Goal: Information Seeking & Learning: Learn about a topic

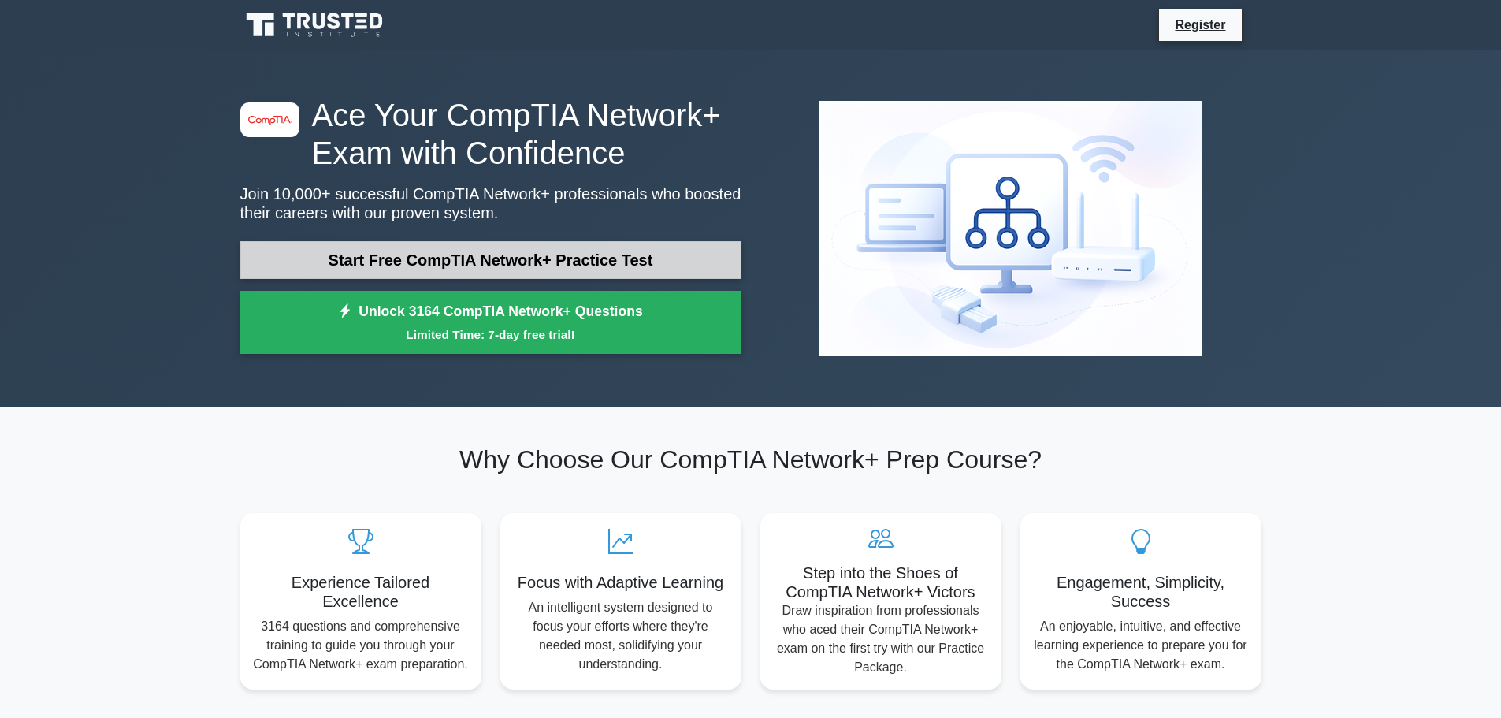
click at [515, 260] on link "Start Free CompTIA Network+ Practice Test" at bounding box center [490, 260] width 501 height 38
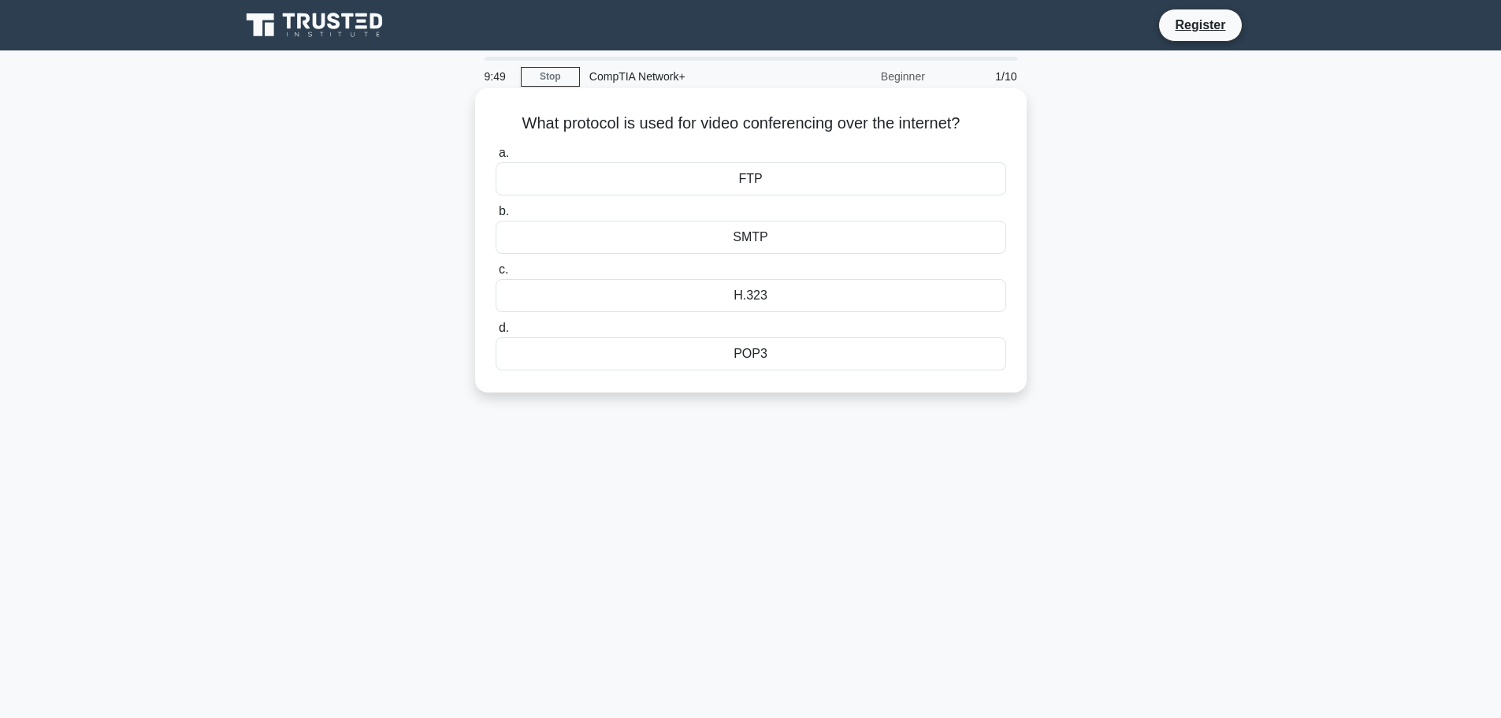
click at [790, 297] on div "H.323" at bounding box center [751, 295] width 511 height 33
click at [496, 275] on input "c. H.323" at bounding box center [496, 270] width 0 height 10
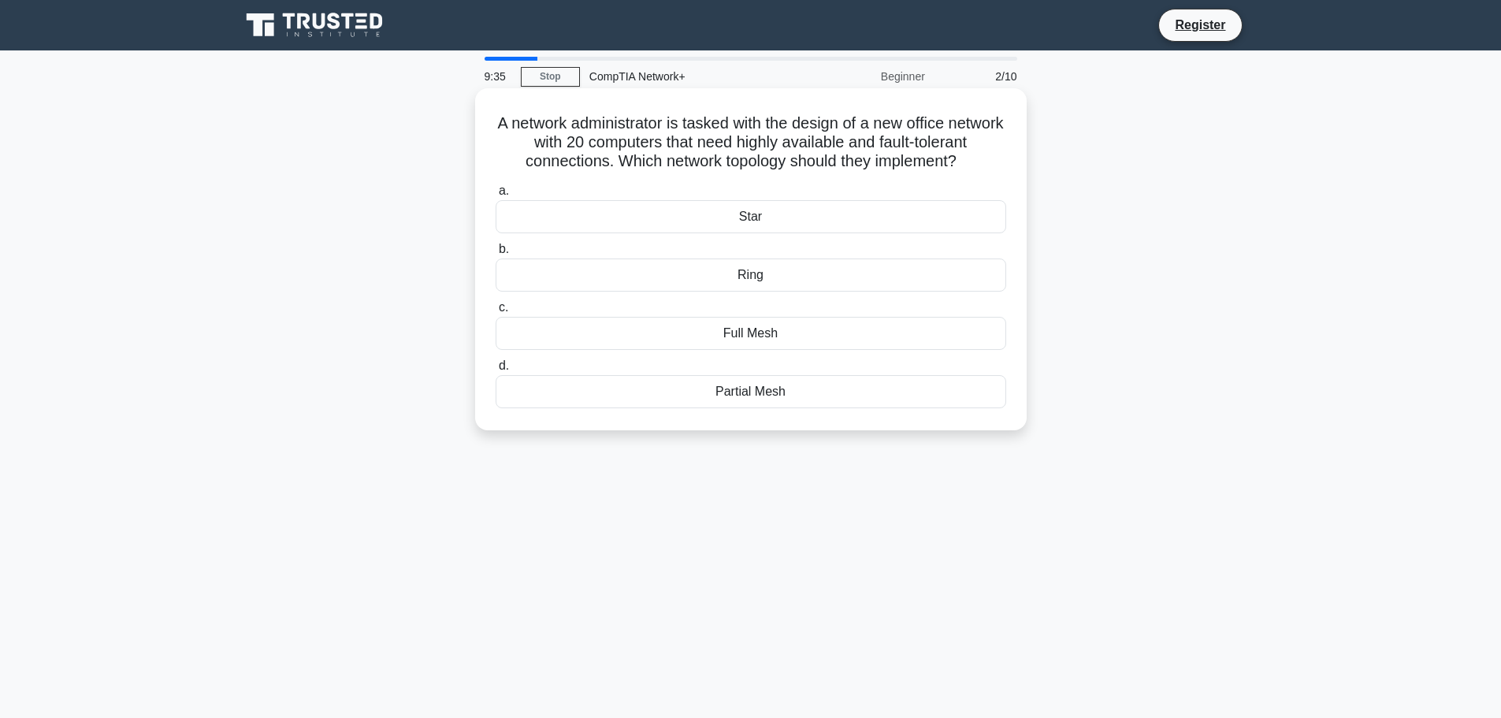
click at [845, 406] on div "Partial Mesh" at bounding box center [751, 391] width 511 height 33
click at [496, 371] on input "d. Partial Mesh" at bounding box center [496, 366] width 0 height 10
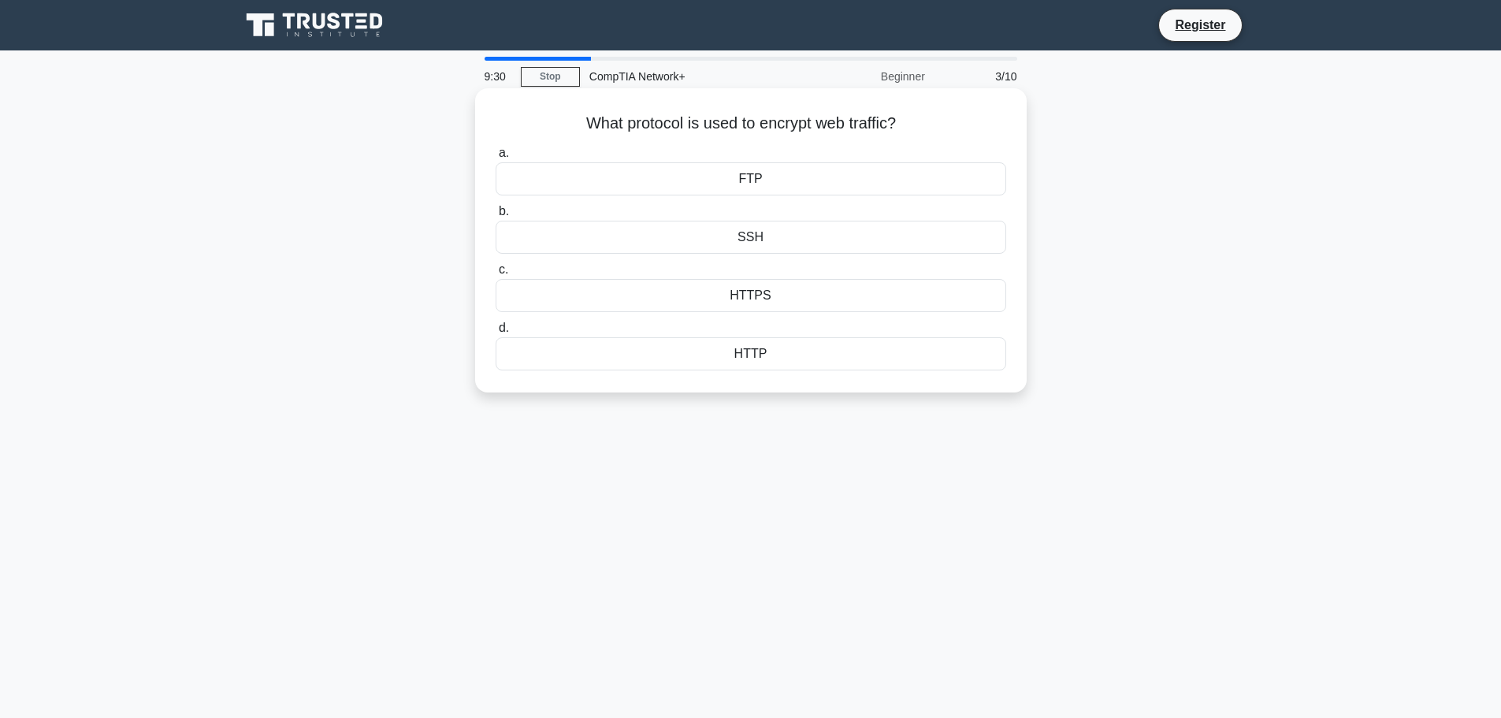
click at [796, 288] on div "HTTPS" at bounding box center [751, 295] width 511 height 33
click at [496, 275] on input "c. HTTPS" at bounding box center [496, 270] width 0 height 10
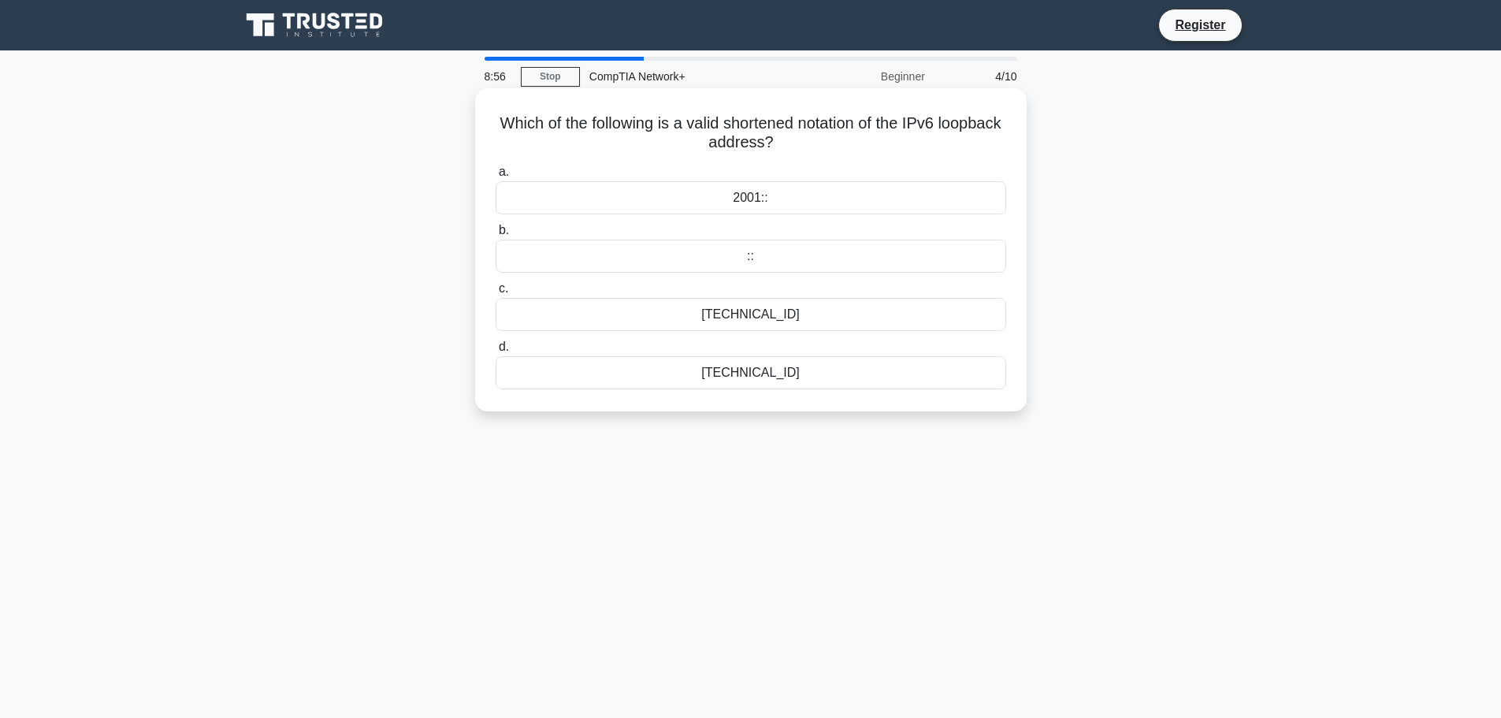
click at [815, 310] on div "::1" at bounding box center [751, 314] width 511 height 33
click at [496, 294] on input "c. ::1" at bounding box center [496, 289] width 0 height 10
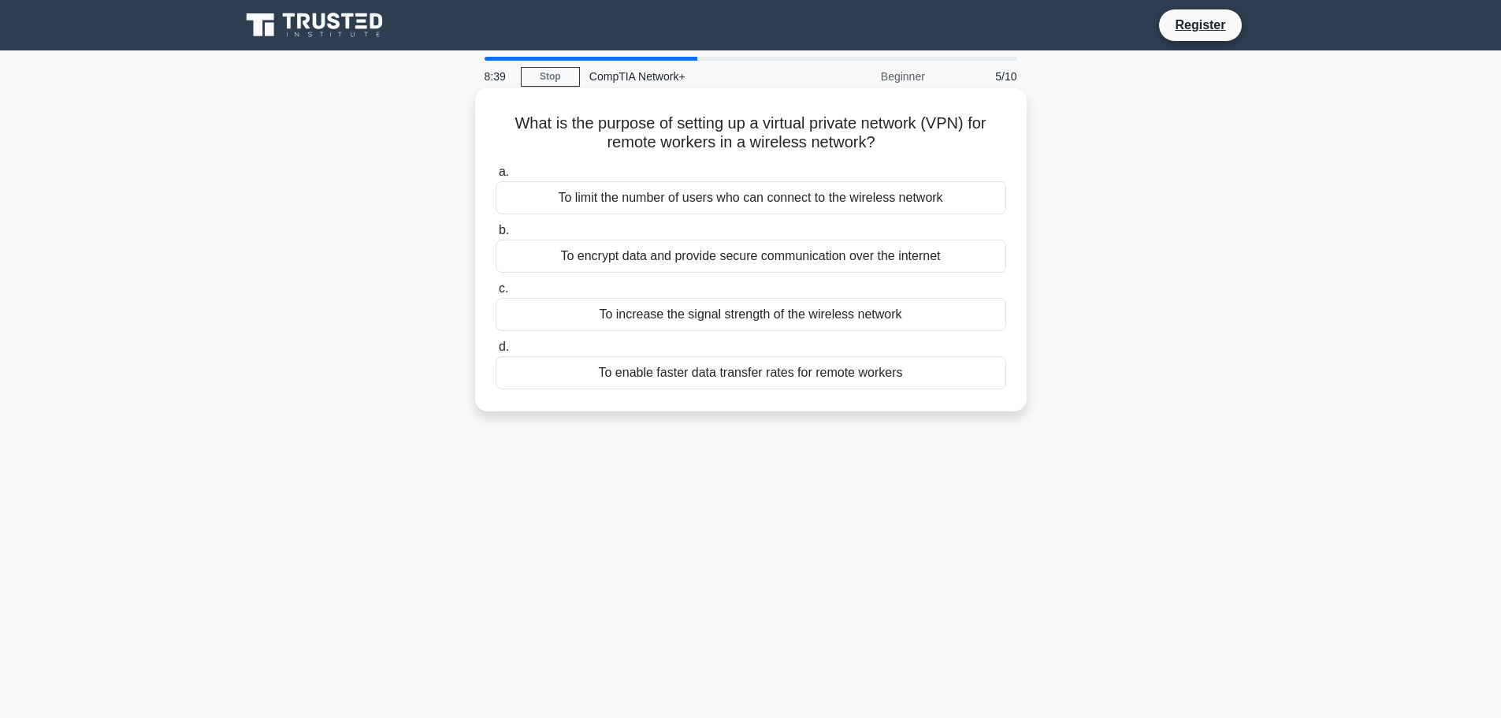
click at [719, 262] on div "To encrypt data and provide secure communication over the internet" at bounding box center [751, 256] width 511 height 33
click at [496, 236] on input "b. To encrypt data and provide secure communication over the internet" at bounding box center [496, 230] width 0 height 10
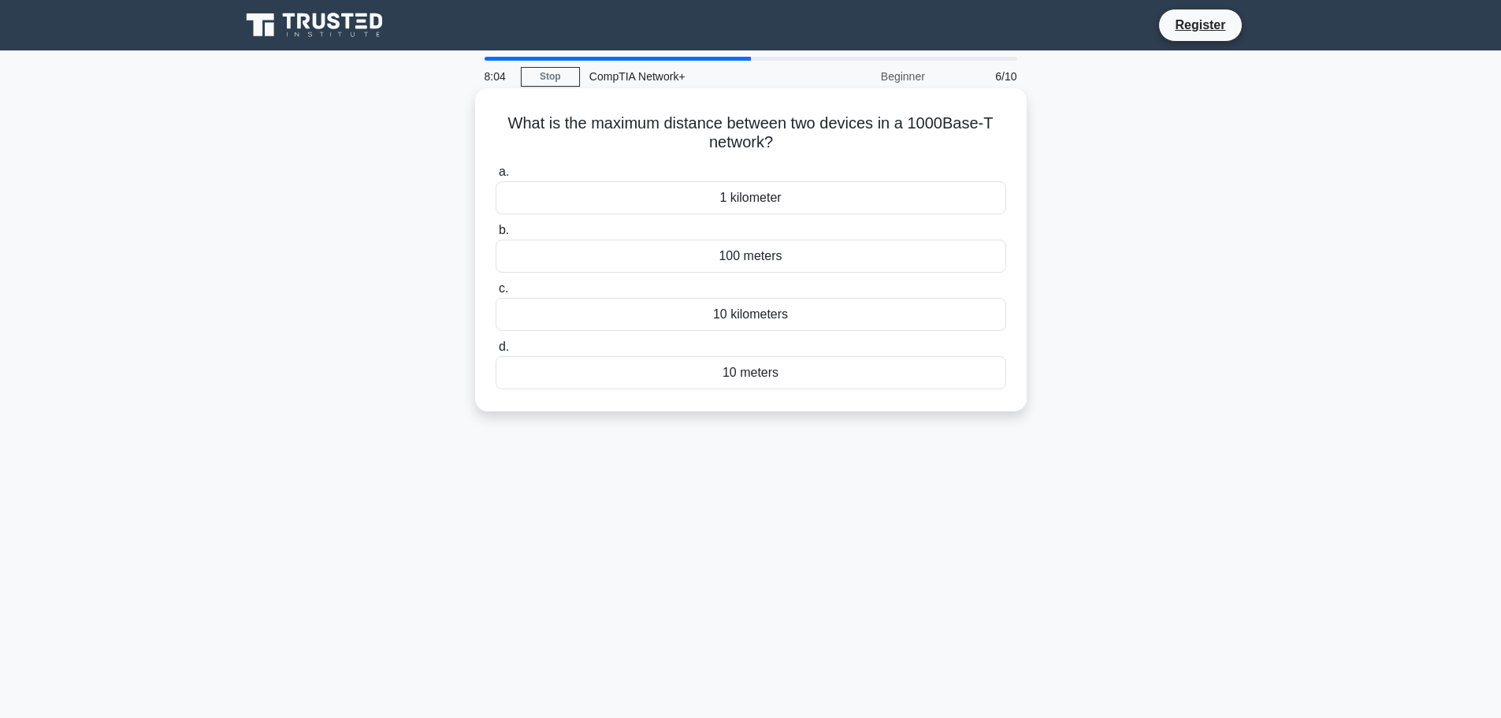
click at [807, 313] on div "10 kilometers" at bounding box center [751, 314] width 511 height 33
click at [496, 294] on input "c. 10 kilometers" at bounding box center [496, 289] width 0 height 10
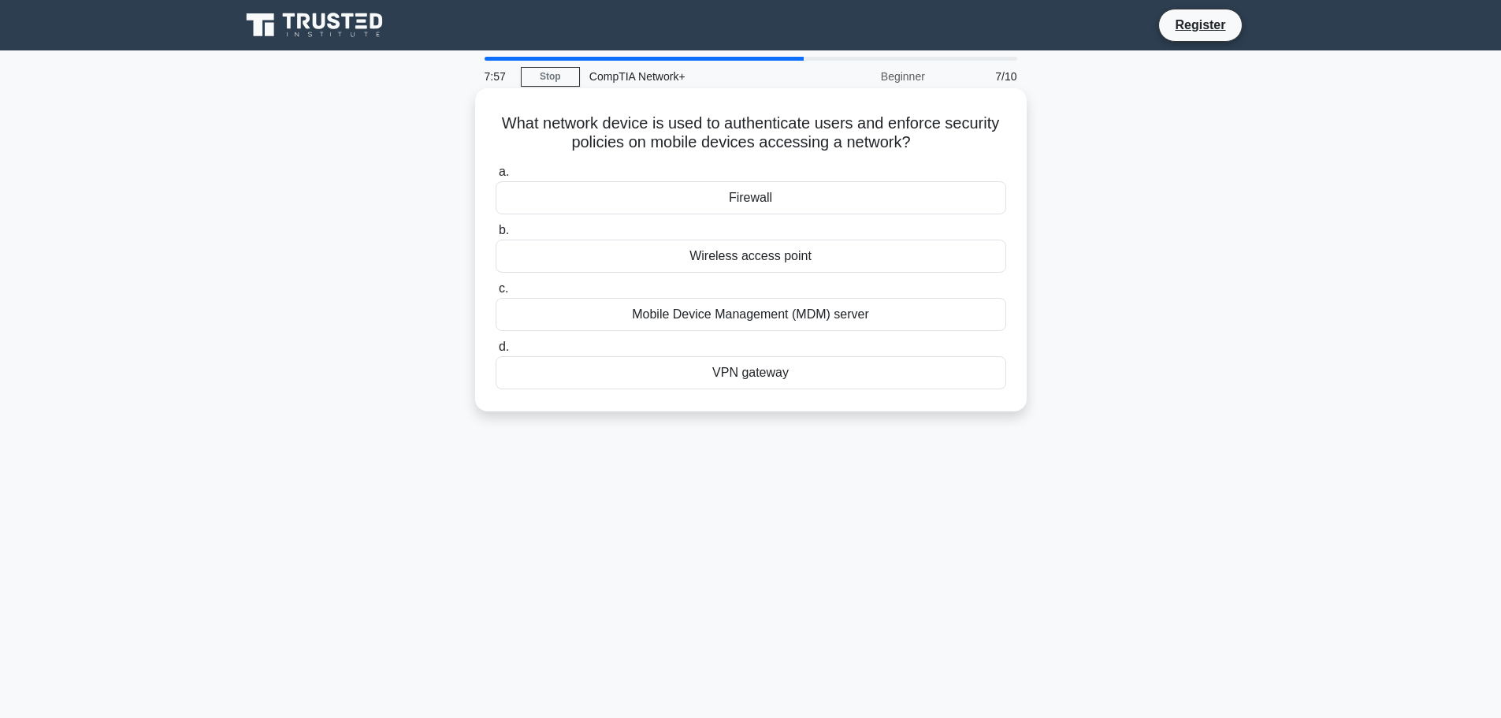
click at [894, 312] on div "Mobile Device Management (MDM) server" at bounding box center [751, 314] width 511 height 33
click at [496, 294] on input "c. Mobile Device Management (MDM) server" at bounding box center [496, 289] width 0 height 10
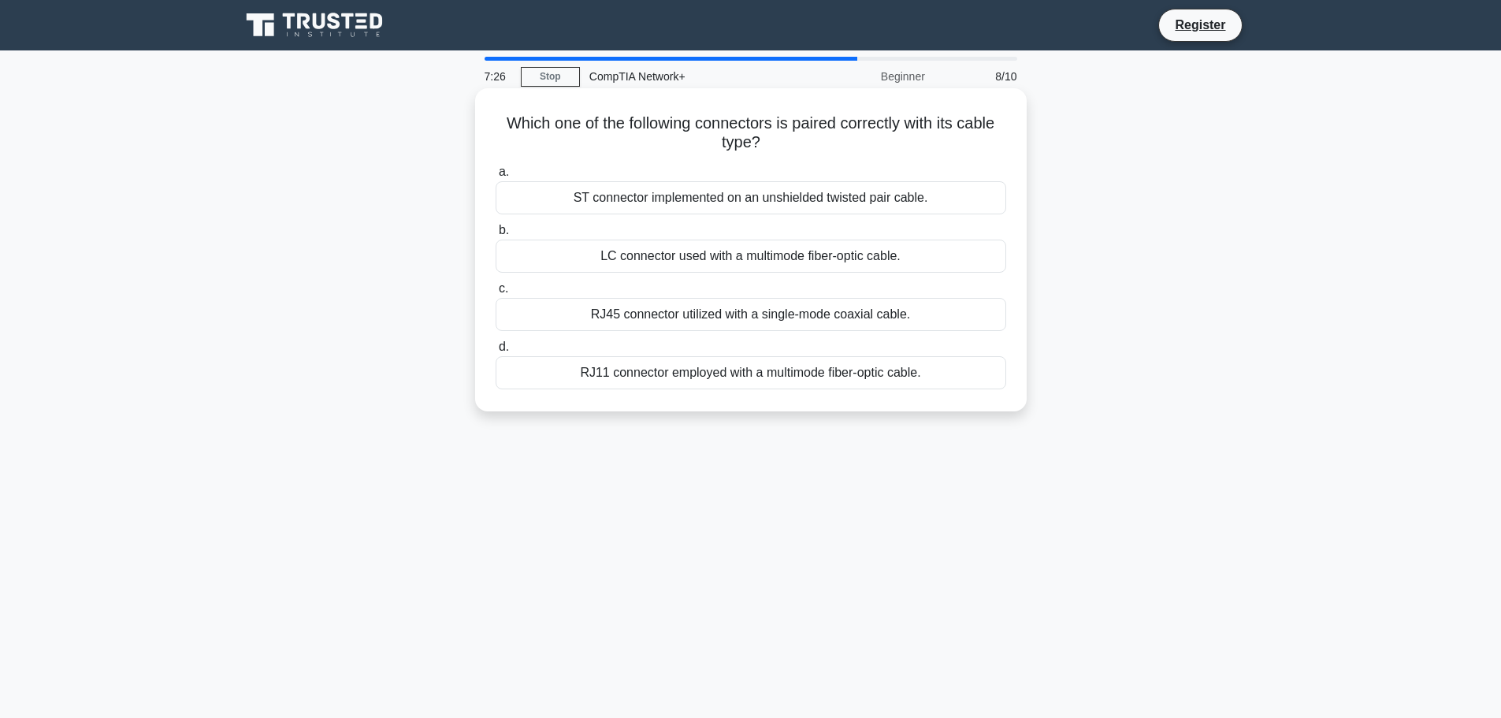
click at [940, 249] on div "LC connector used with a multimode fiber-optic cable." at bounding box center [751, 256] width 511 height 33
click at [496, 236] on input "b. LC connector used with a multimode fiber-optic cable." at bounding box center [496, 230] width 0 height 10
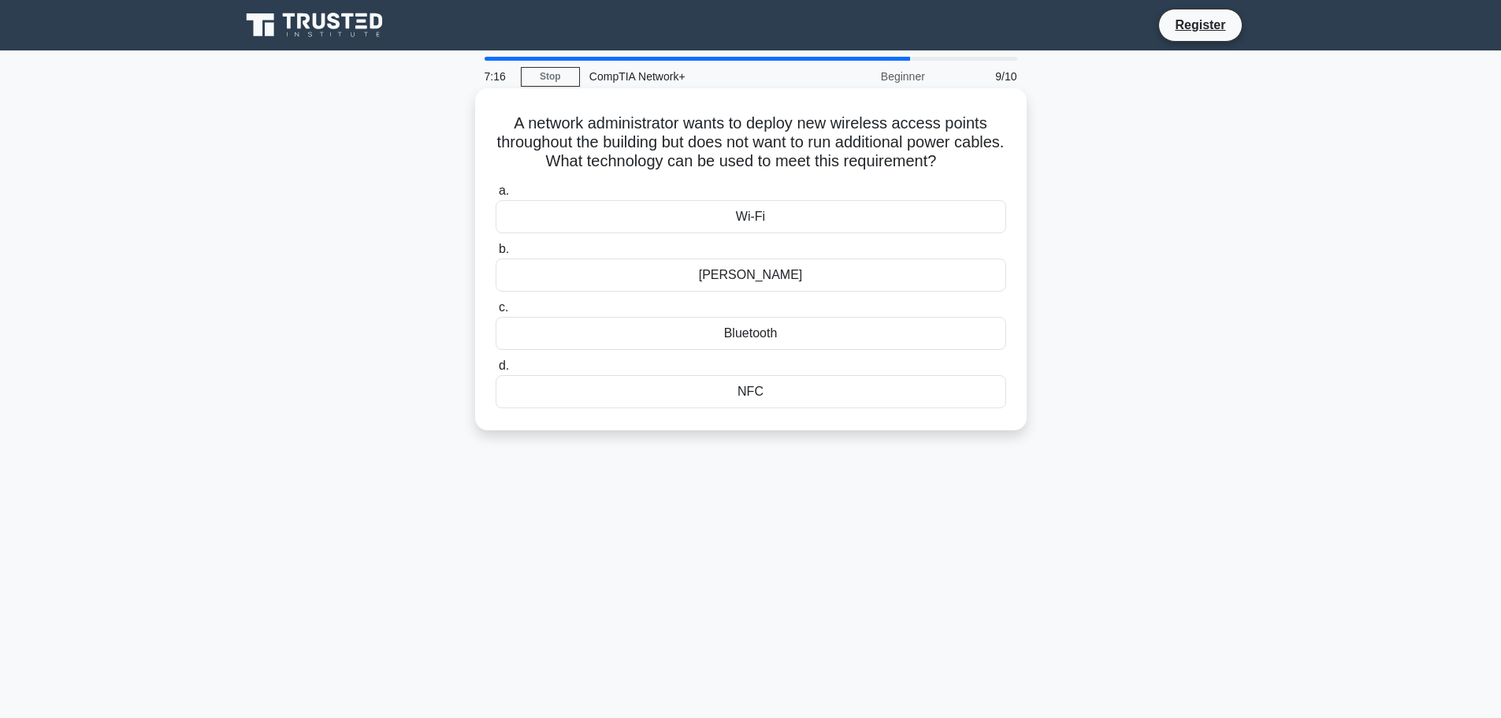
click at [764, 276] on div "PoE" at bounding box center [751, 274] width 511 height 33
click at [496, 254] on input "b. PoE" at bounding box center [496, 249] width 0 height 10
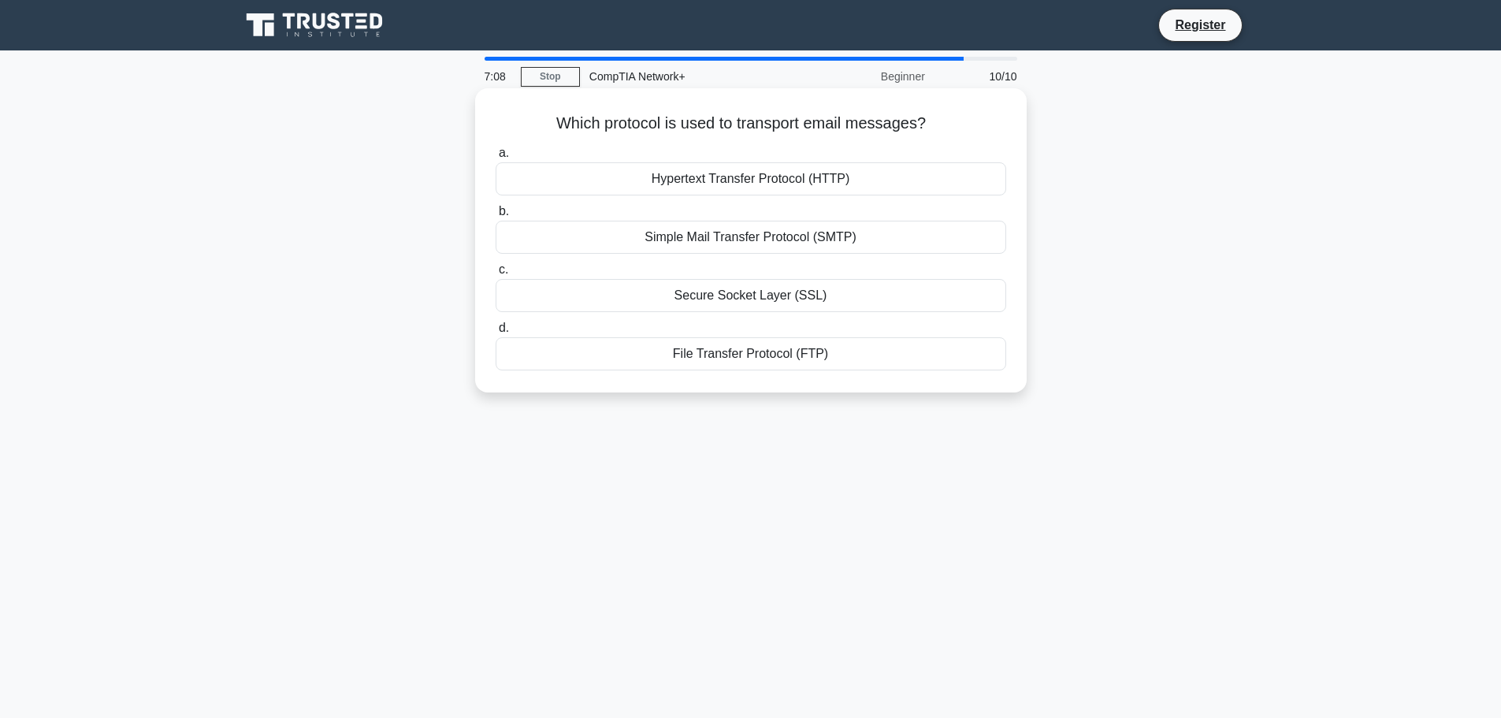
click at [864, 242] on div "Simple Mail Transfer Protocol (SMTP)" at bounding box center [751, 237] width 511 height 33
click at [496, 217] on input "b. Simple Mail Transfer Protocol (SMTP)" at bounding box center [496, 211] width 0 height 10
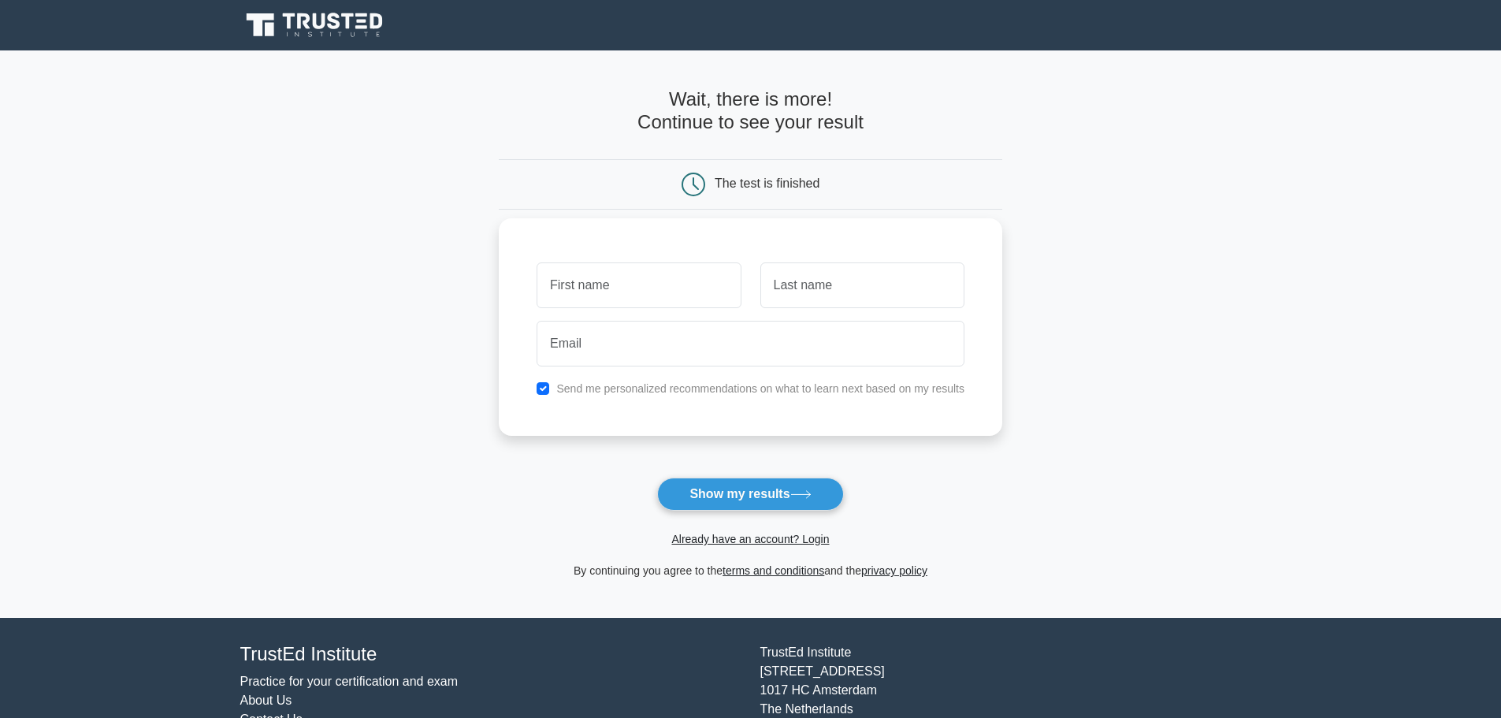
click at [647, 298] on input "text" at bounding box center [639, 285] width 204 height 46
type input "Isrrael"
click at [835, 282] on input "text" at bounding box center [862, 285] width 204 height 46
type input "Cabello"
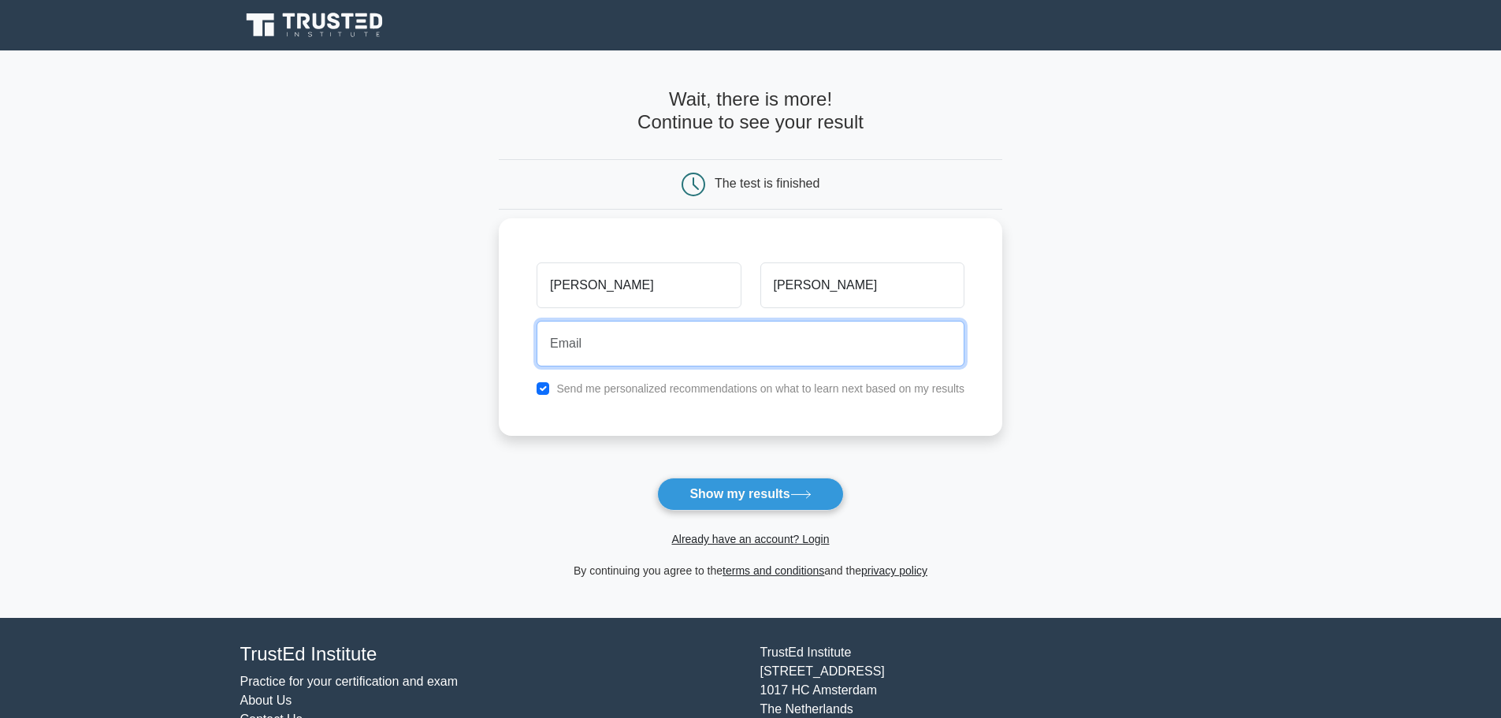
click at [798, 348] on input "email" at bounding box center [751, 344] width 428 height 46
type input "i.cabello@icloud.com"
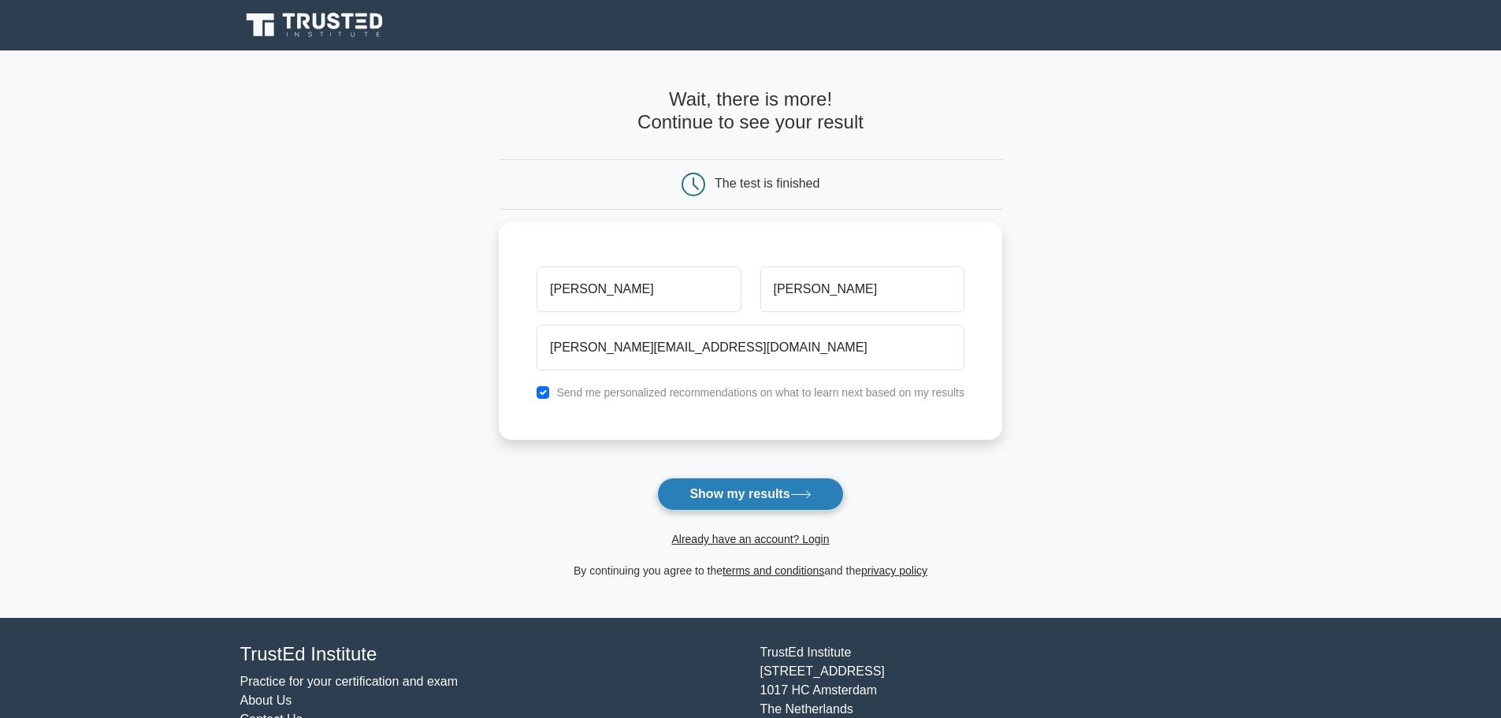
click at [767, 499] on button "Show my results" at bounding box center [750, 493] width 186 height 33
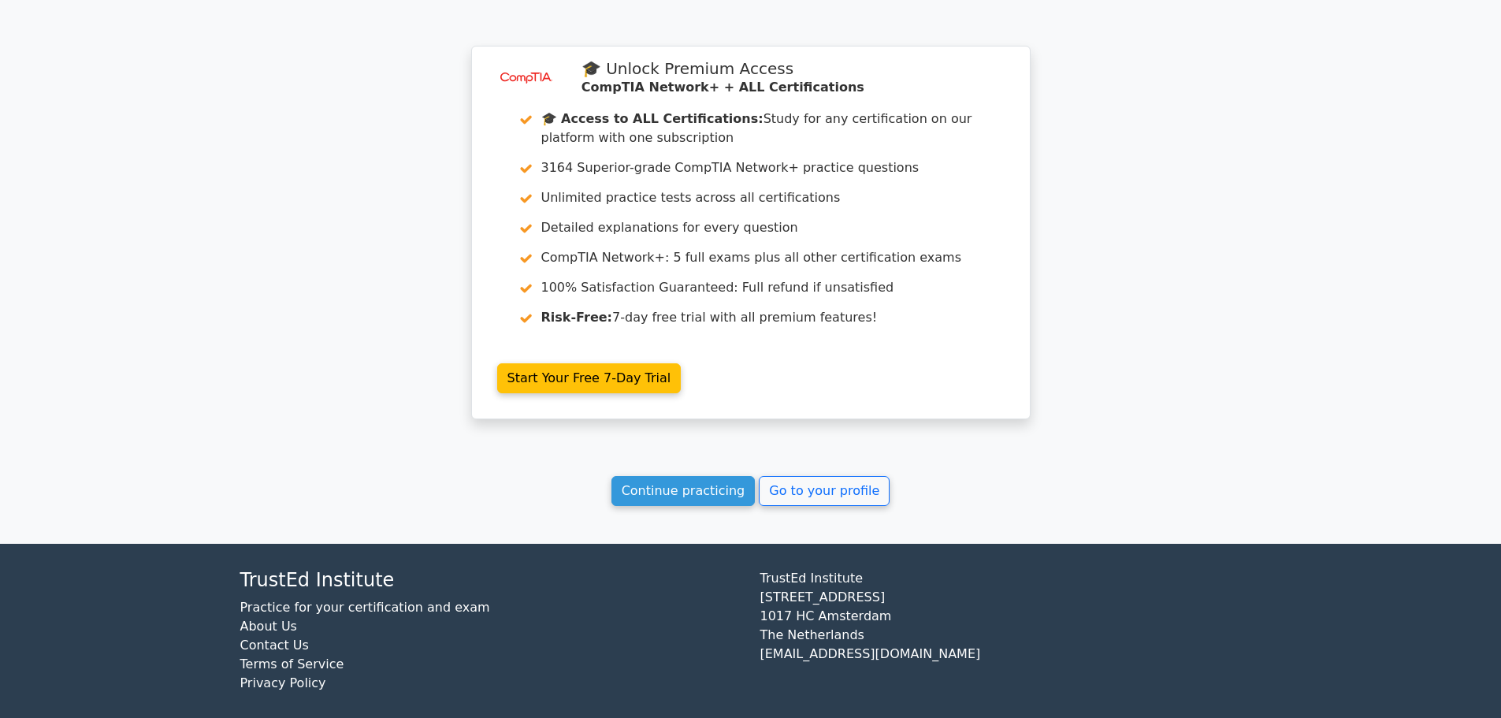
scroll to position [1252, 0]
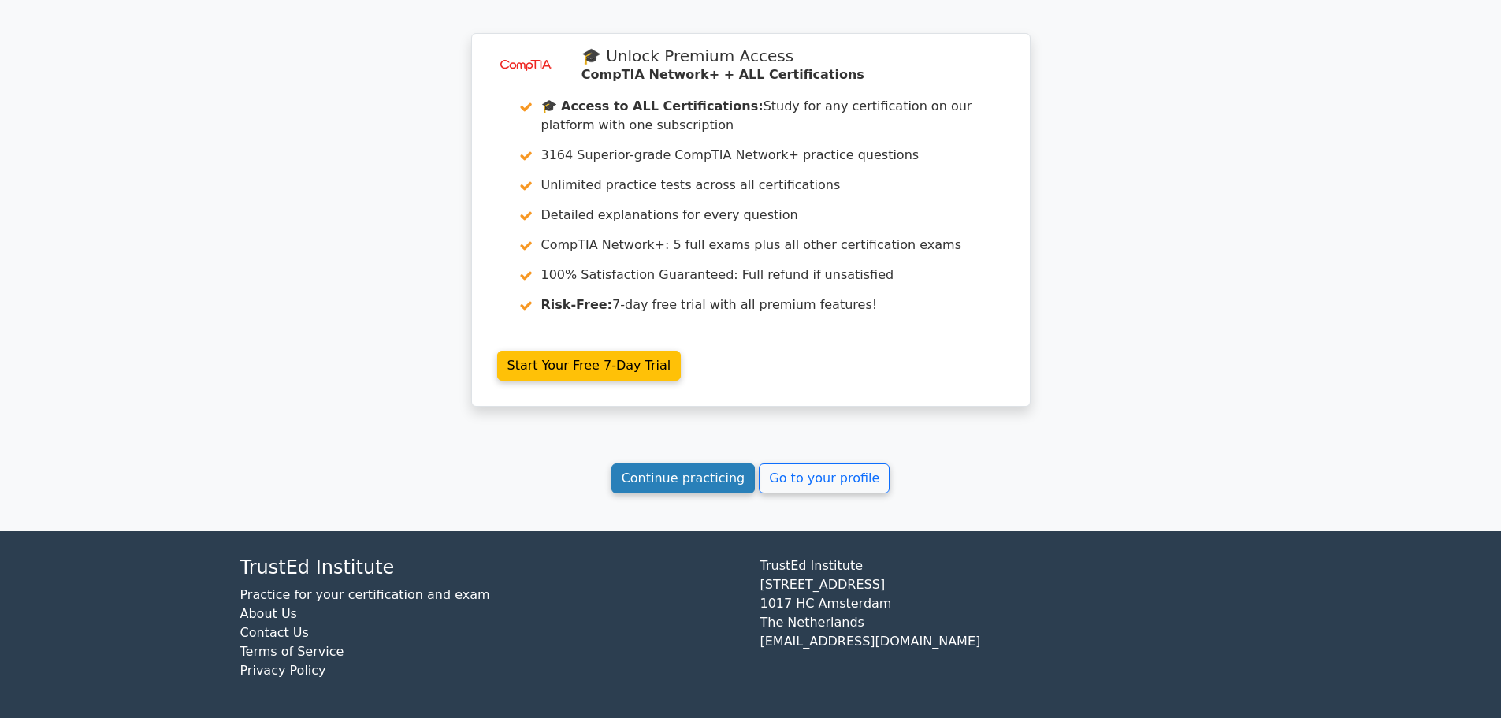
click at [686, 485] on link "Continue practicing" at bounding box center [683, 478] width 144 height 30
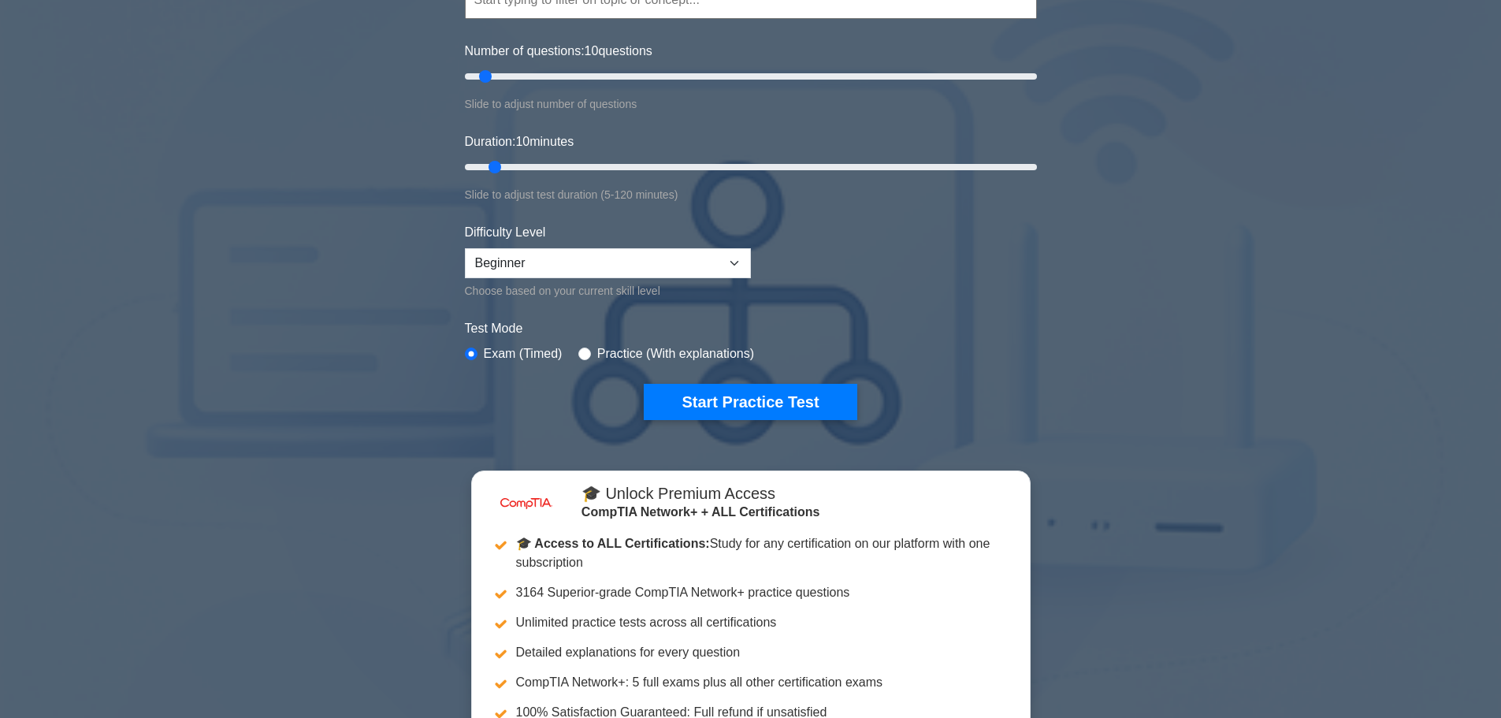
scroll to position [125, 0]
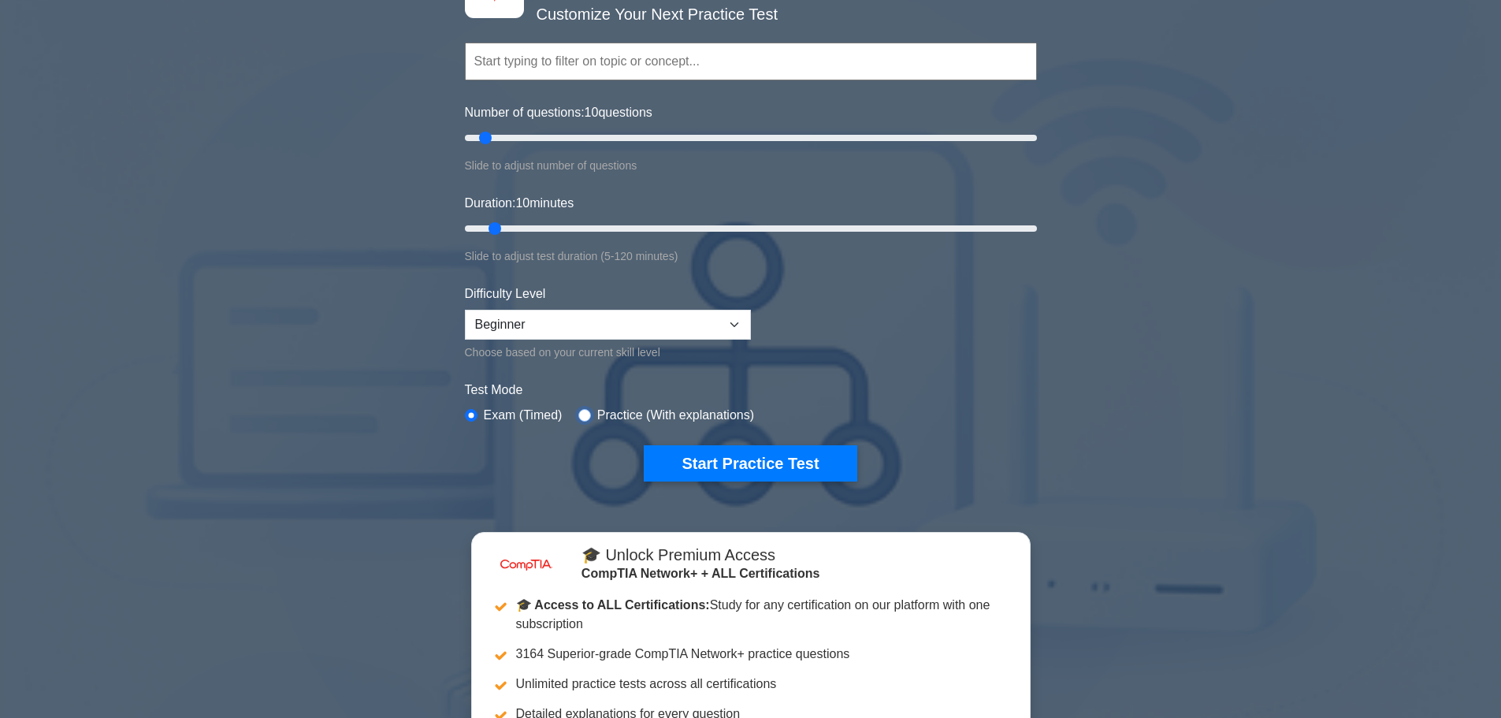
click at [581, 413] on input "radio" at bounding box center [584, 415] width 13 height 13
radio input "true"
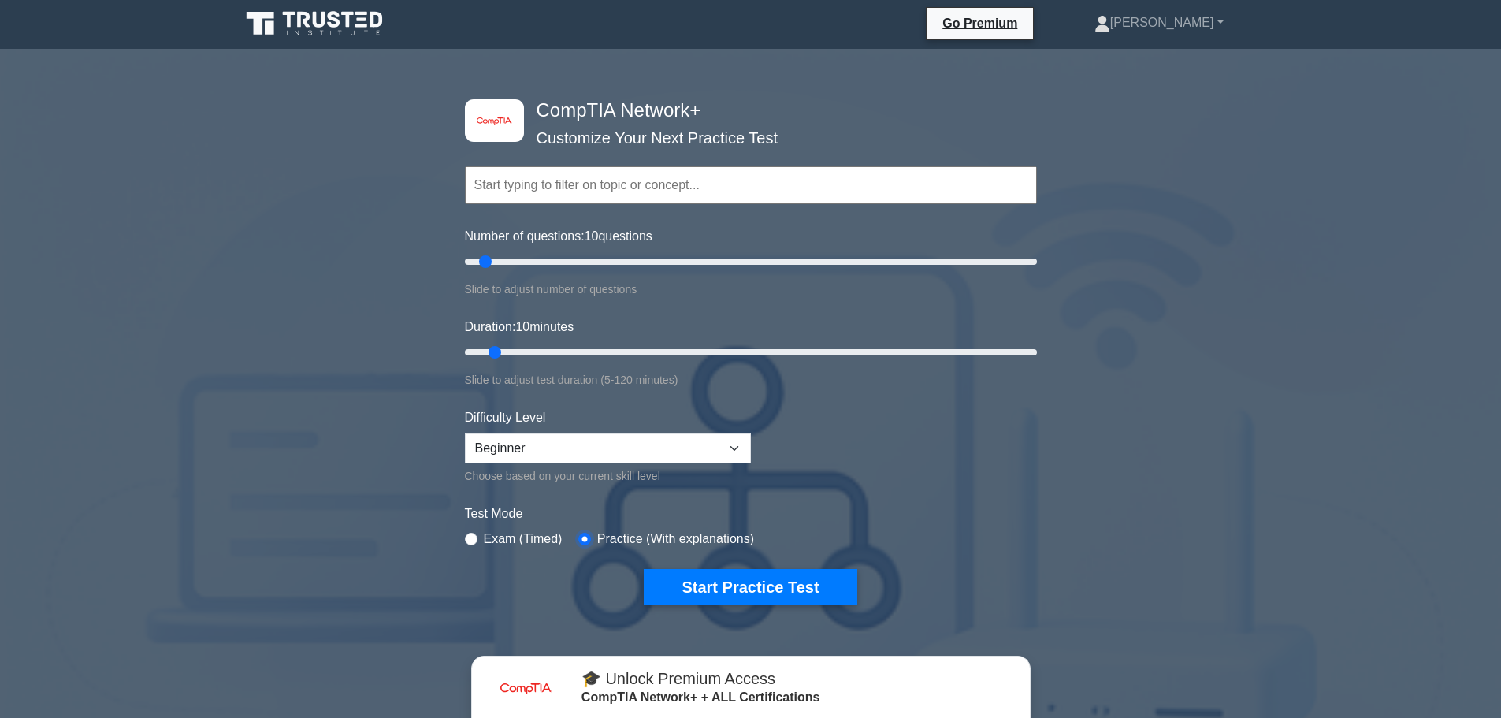
scroll to position [1, 0]
click at [799, 581] on button "Start Practice Test" at bounding box center [750, 588] width 213 height 36
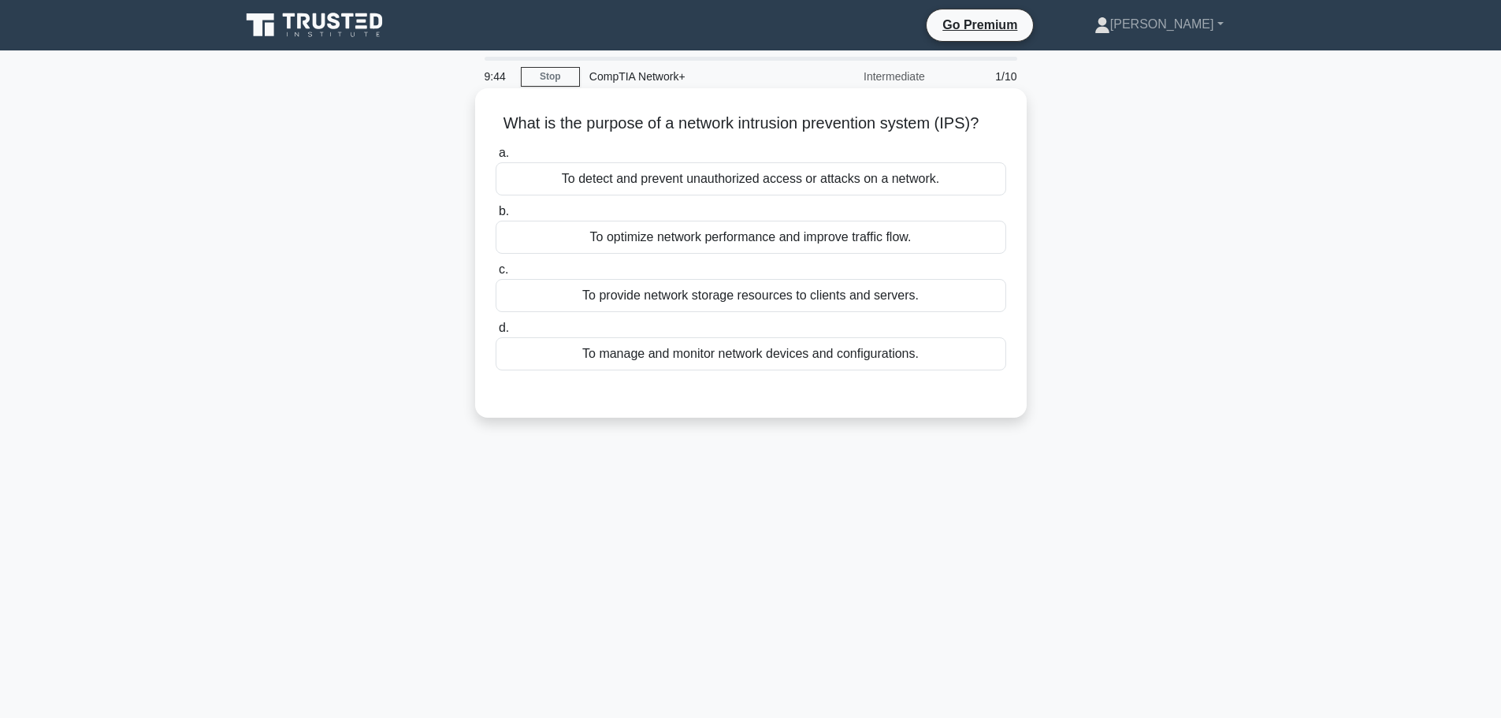
click at [953, 180] on div "To detect and prevent unauthorized access or attacks on a network." at bounding box center [751, 178] width 511 height 33
click at [496, 158] on input "a. To detect and prevent unauthorized access or attacks on a network." at bounding box center [496, 153] width 0 height 10
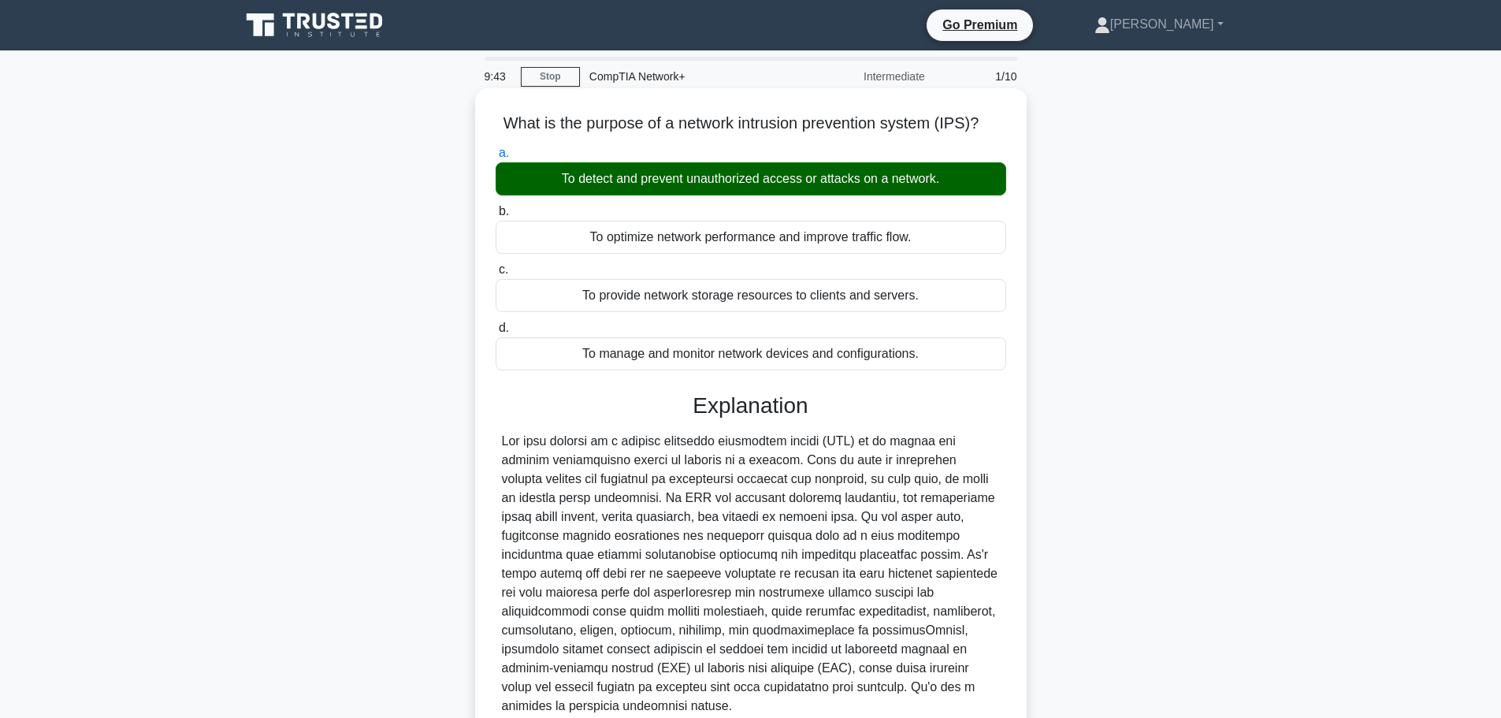
scroll to position [121, 0]
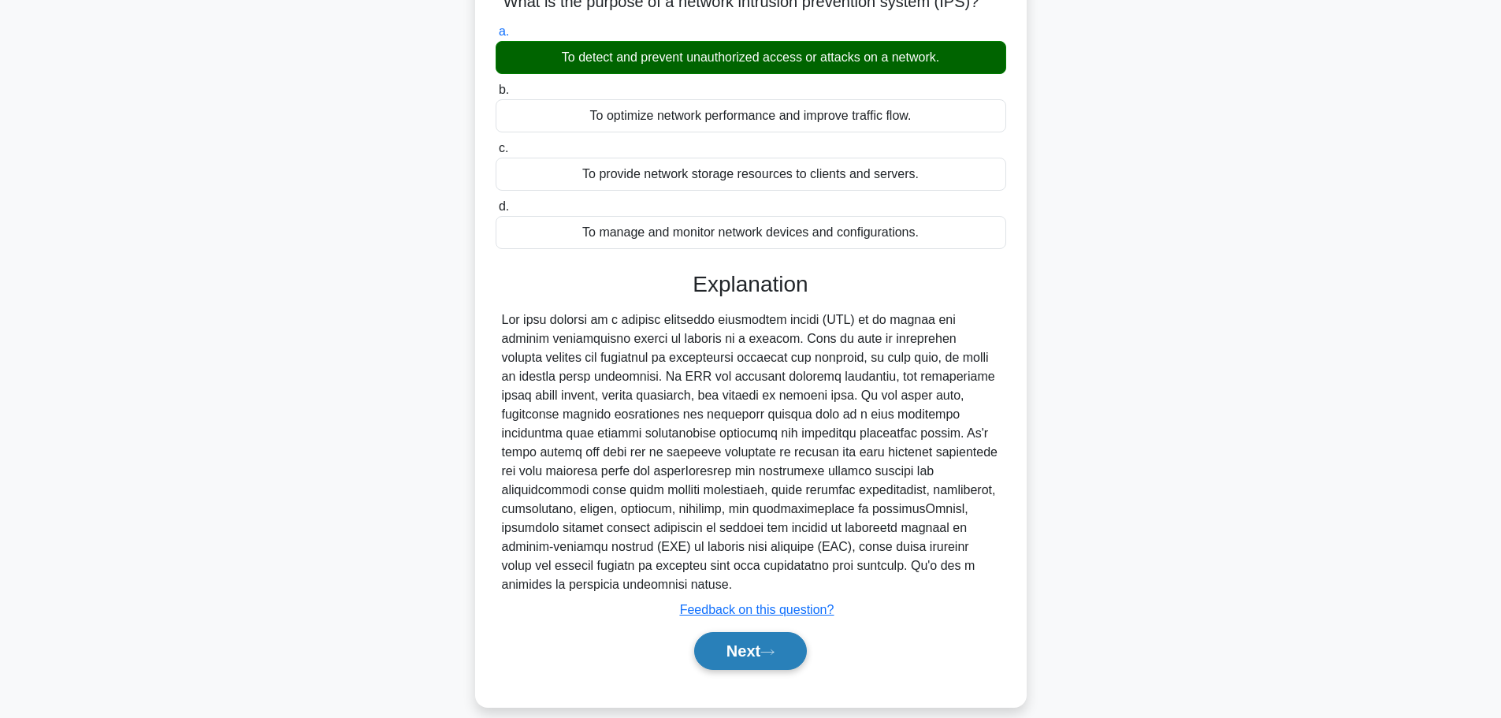
click at [777, 632] on button "Next" at bounding box center [750, 651] width 113 height 38
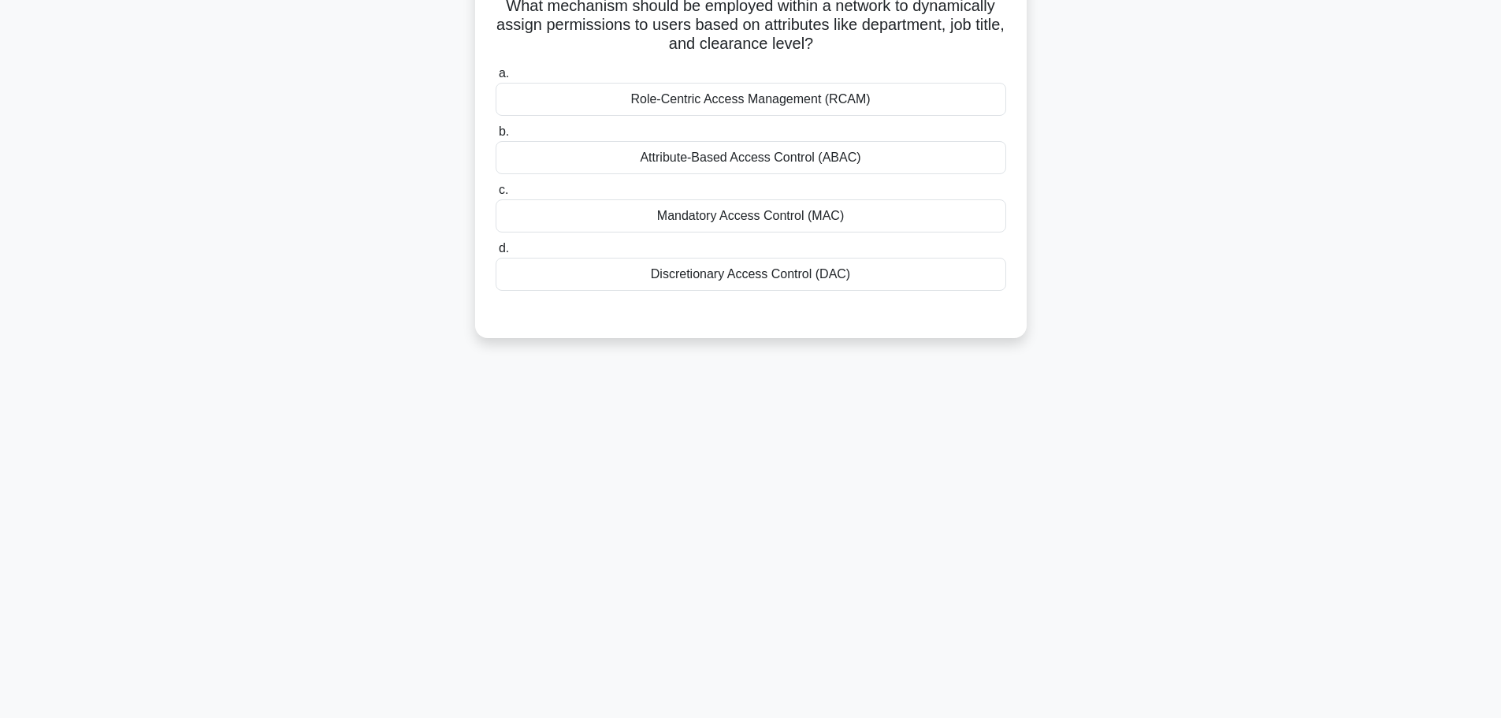
scroll to position [0, 0]
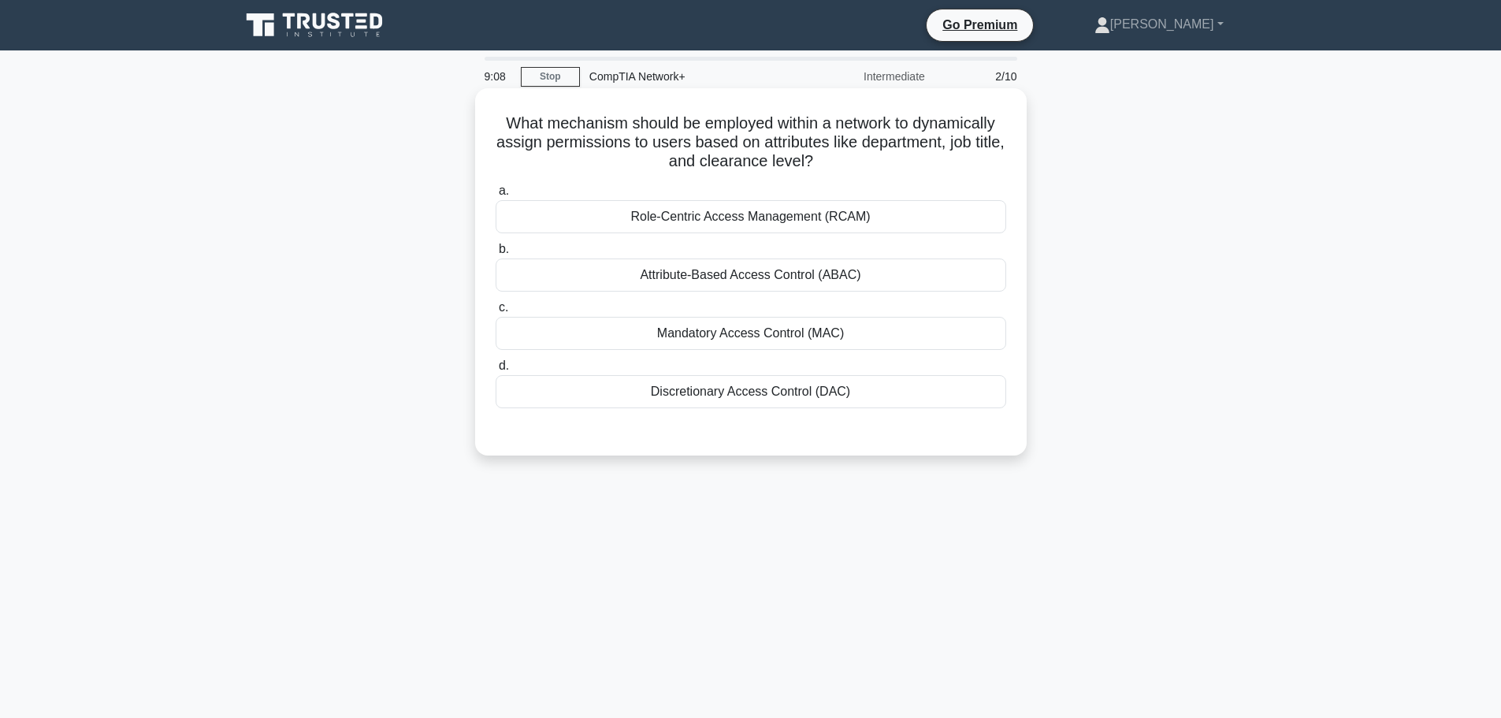
click at [899, 392] on div "Discretionary Access Control (DAC)" at bounding box center [751, 391] width 511 height 33
click at [496, 371] on input "d. Discretionary Access Control (DAC)" at bounding box center [496, 366] width 0 height 10
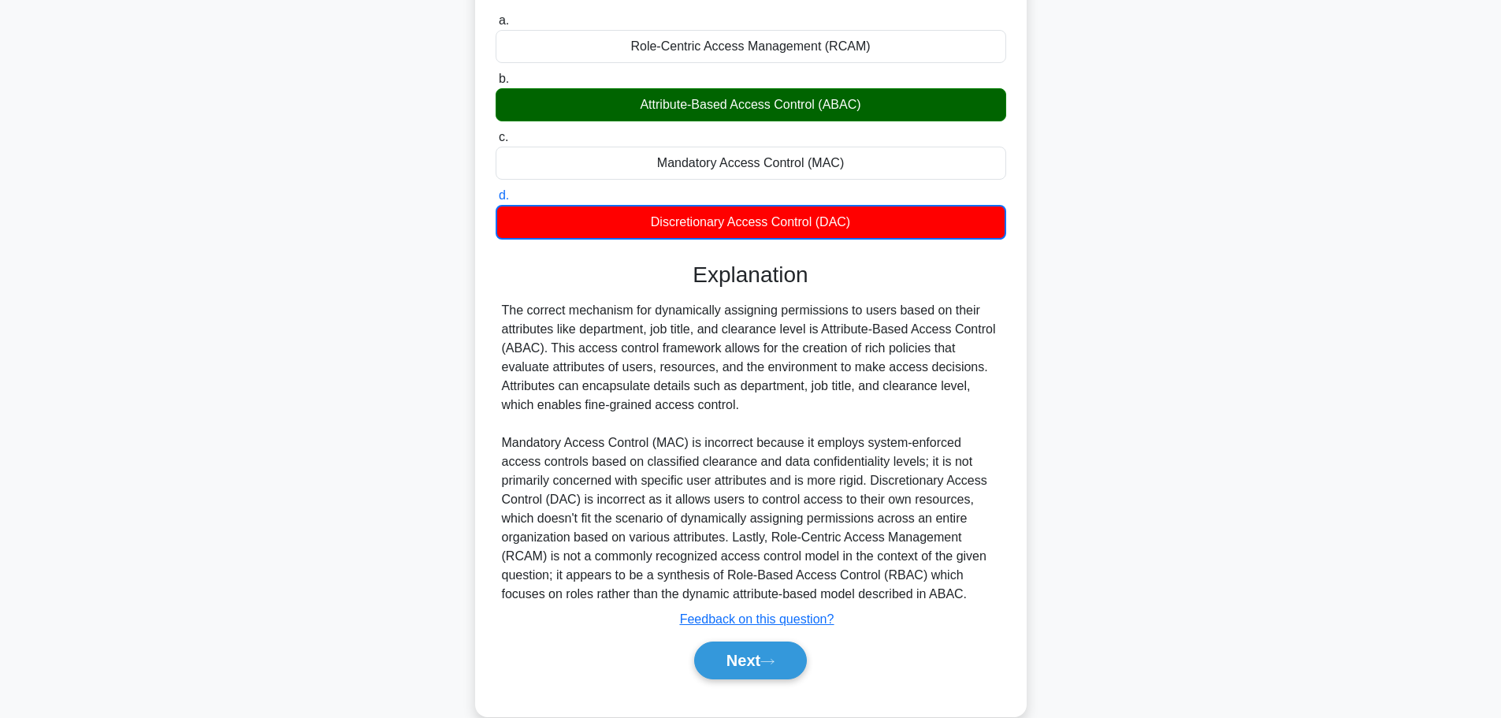
scroll to position [175, 0]
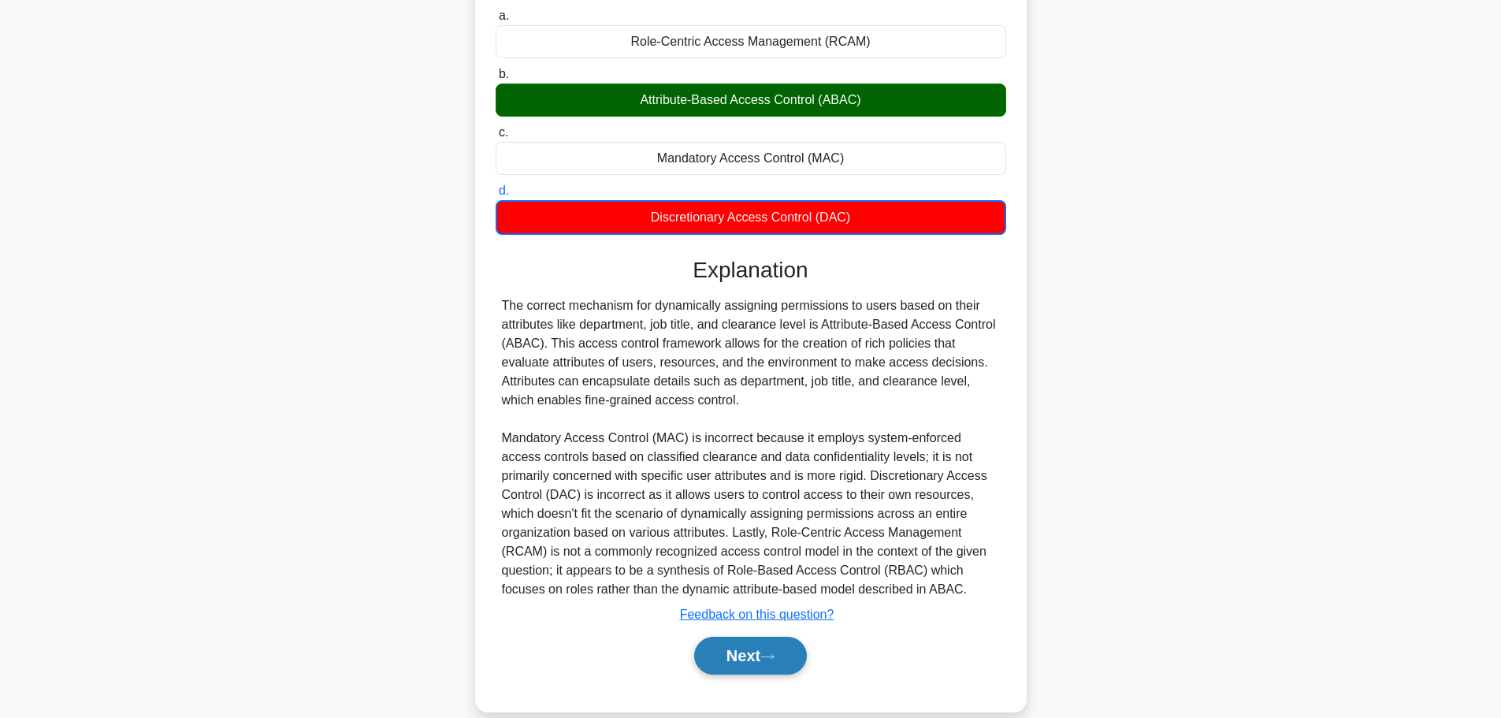
click at [762, 645] on button "Next" at bounding box center [750, 656] width 113 height 38
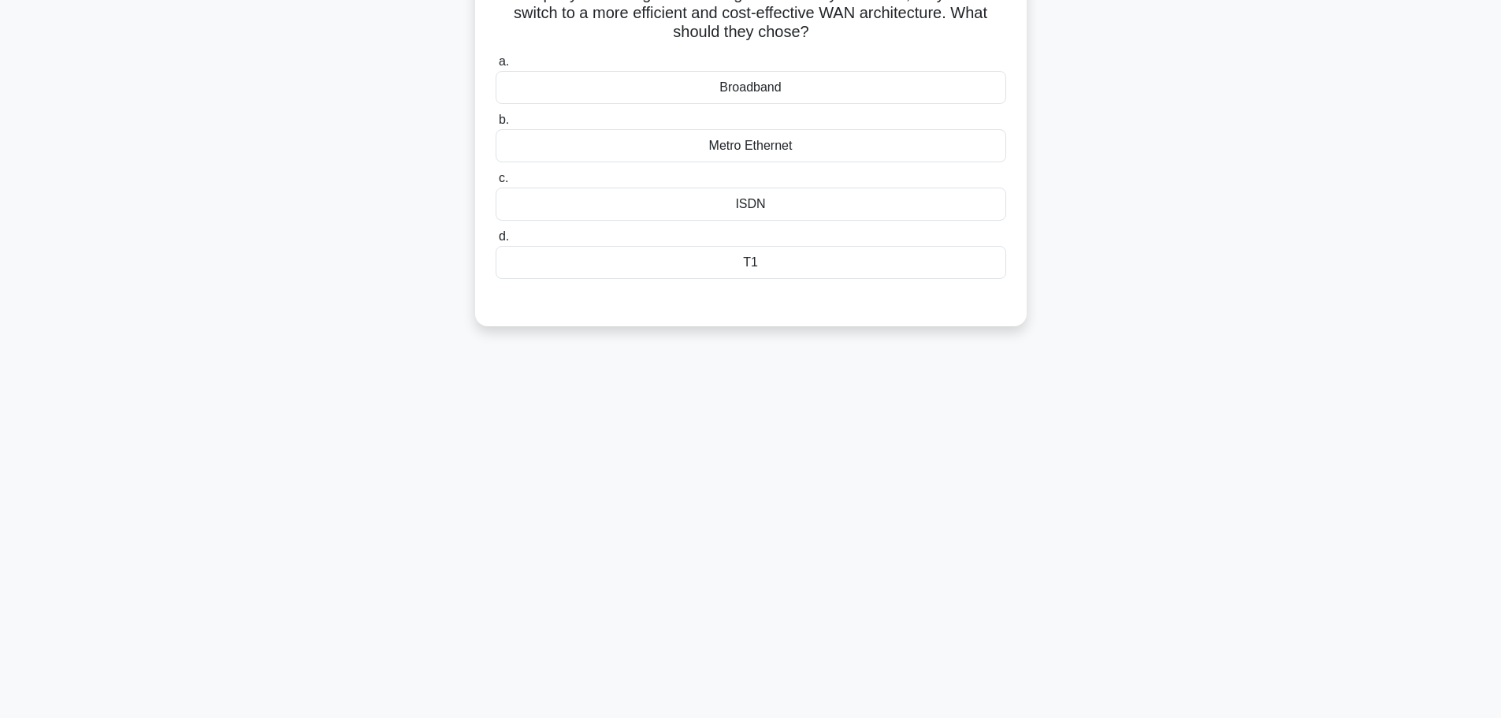
scroll to position [0, 0]
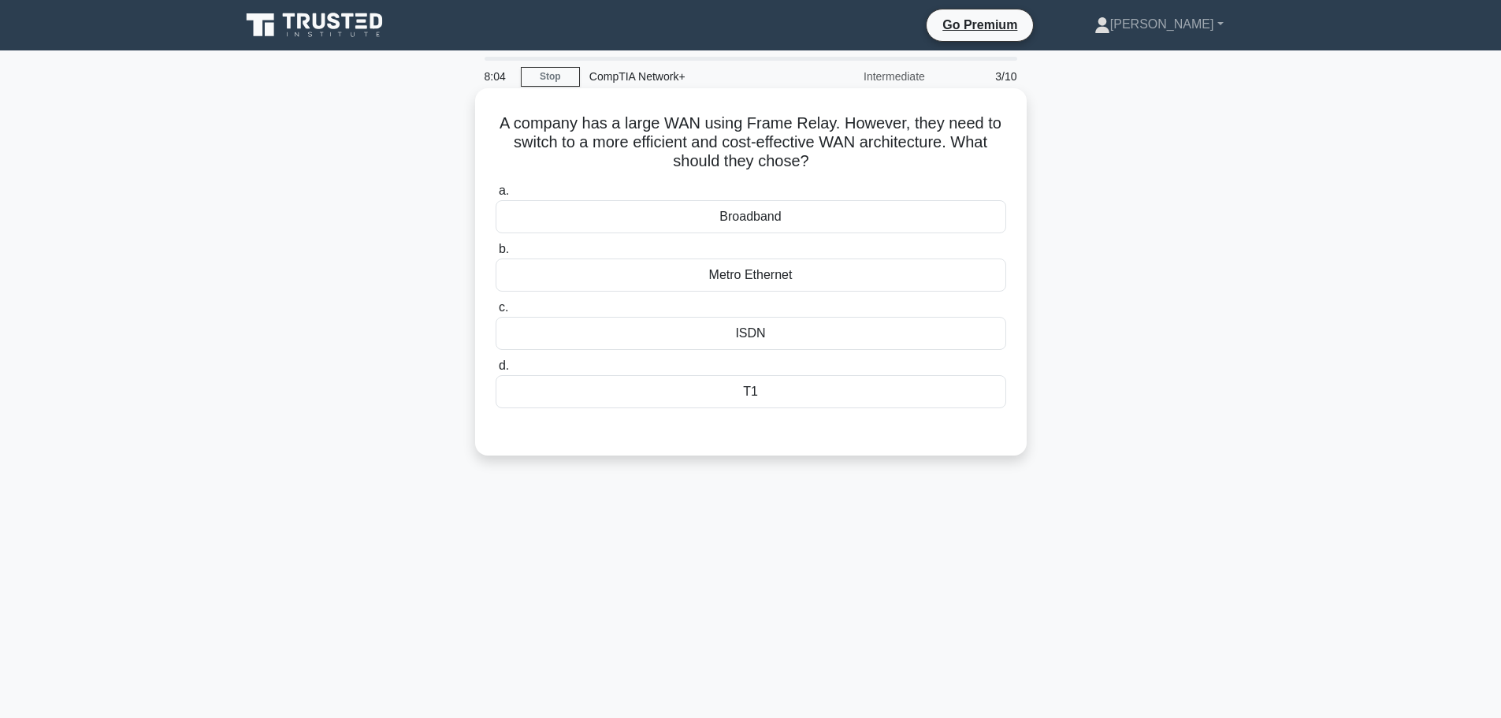
click at [792, 398] on div "T1" at bounding box center [751, 391] width 511 height 33
click at [496, 371] on input "d. T1" at bounding box center [496, 366] width 0 height 10
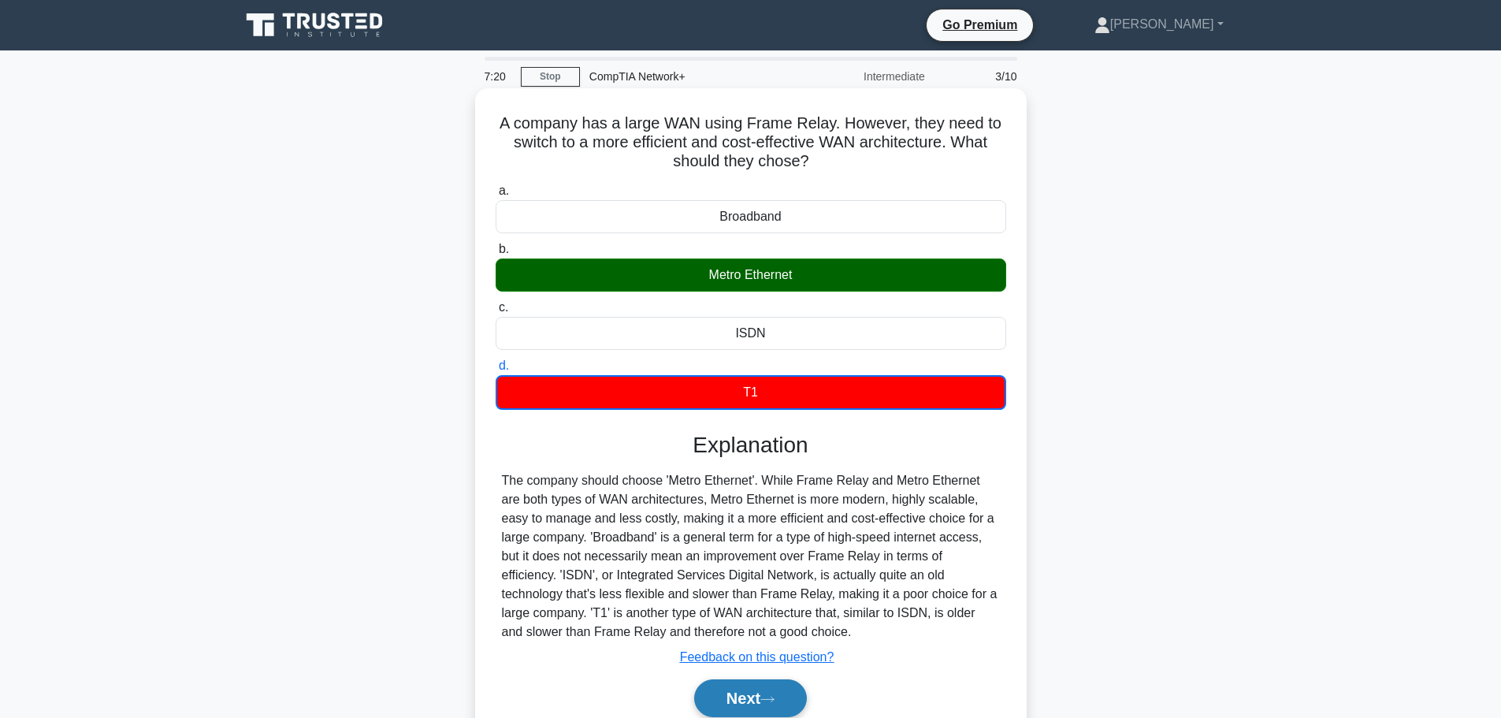
click at [786, 685] on button "Next" at bounding box center [750, 698] width 113 height 38
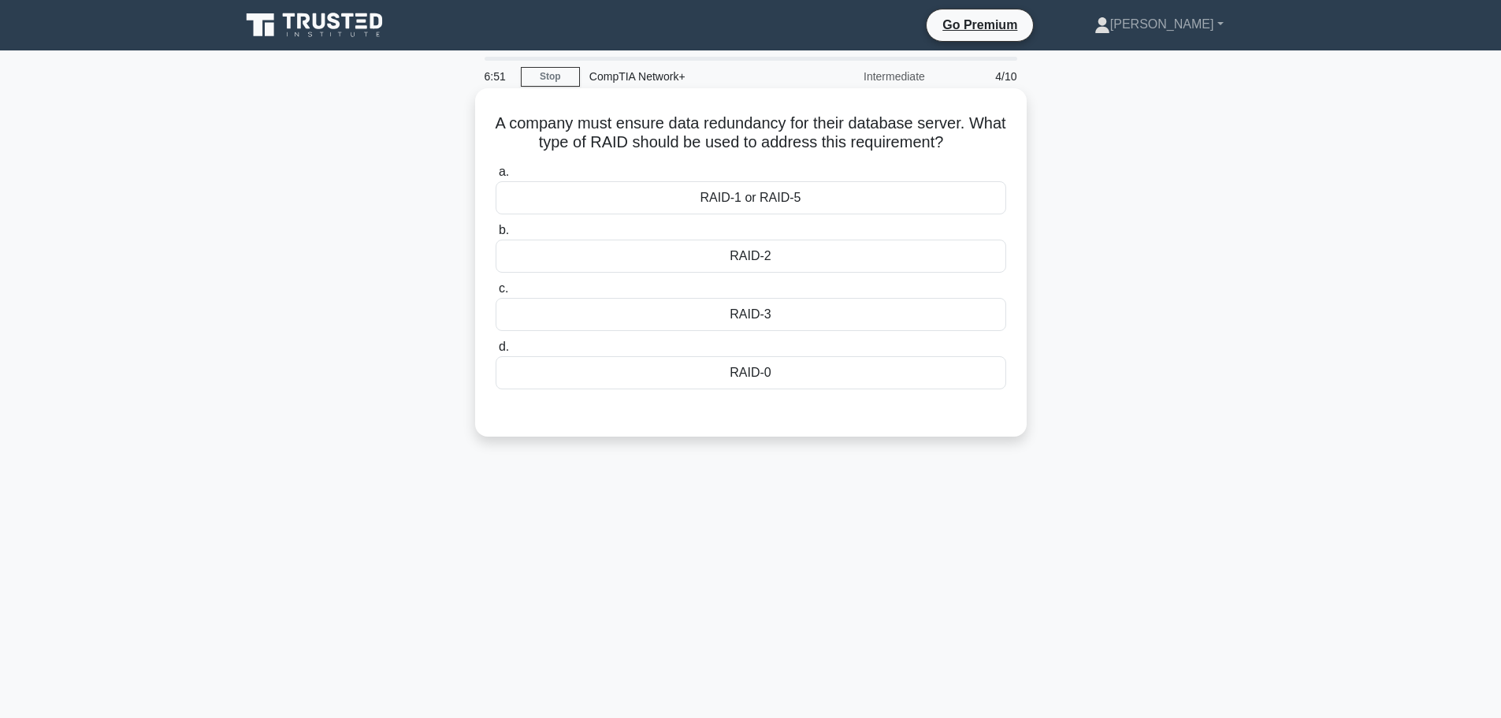
click at [855, 251] on div "RAID-2" at bounding box center [751, 256] width 511 height 33
click at [496, 236] on input "b. RAID-2" at bounding box center [496, 230] width 0 height 10
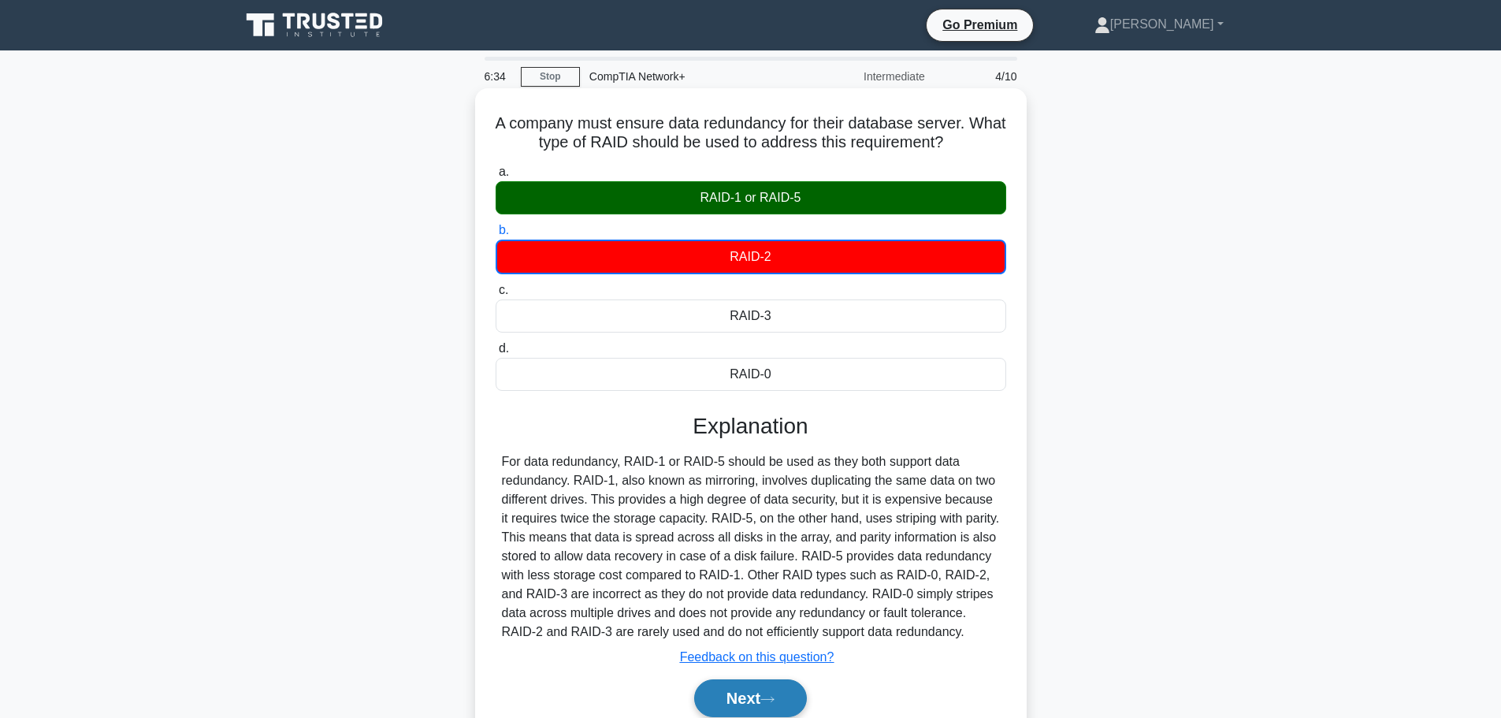
click at [767, 693] on button "Next" at bounding box center [750, 698] width 113 height 38
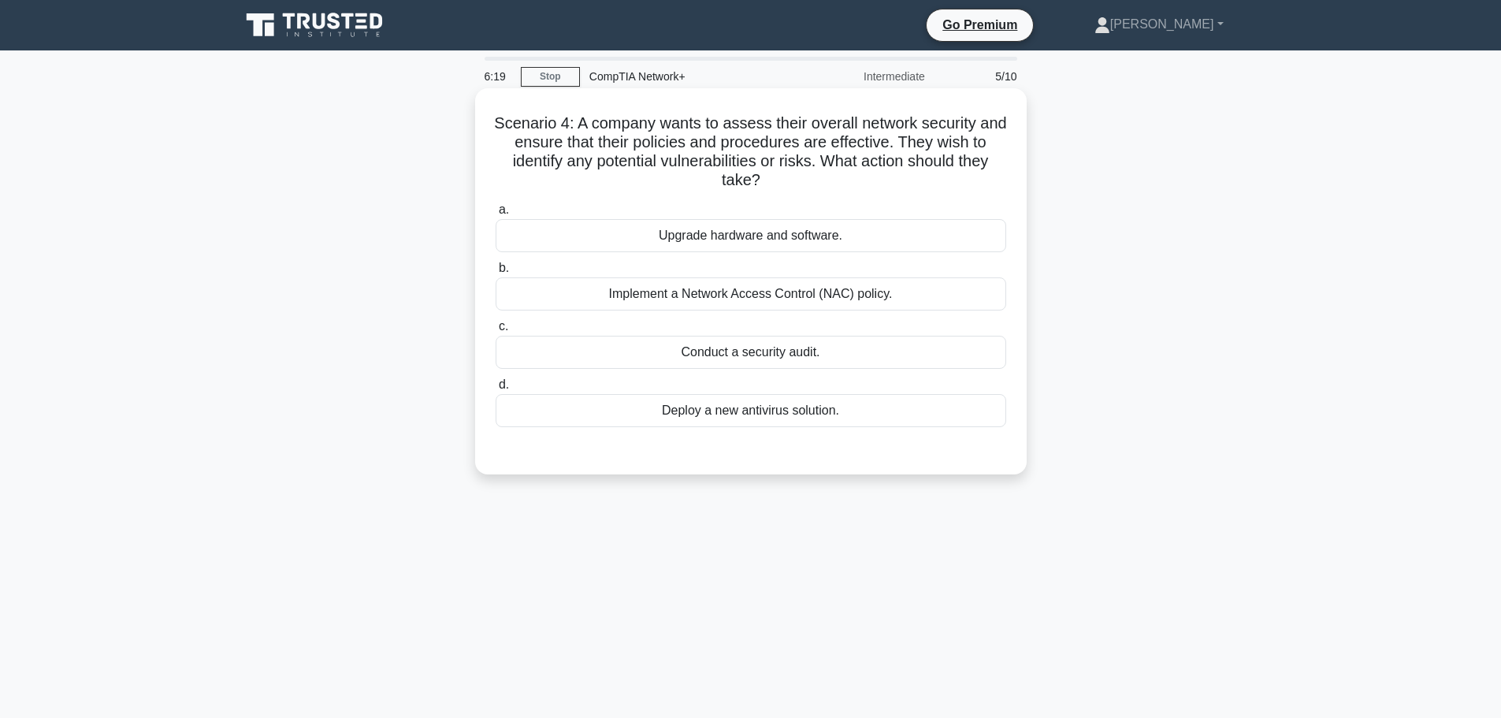
click at [841, 350] on div "Conduct a security audit." at bounding box center [751, 352] width 511 height 33
click at [496, 332] on input "c. Conduct a security audit." at bounding box center [496, 326] width 0 height 10
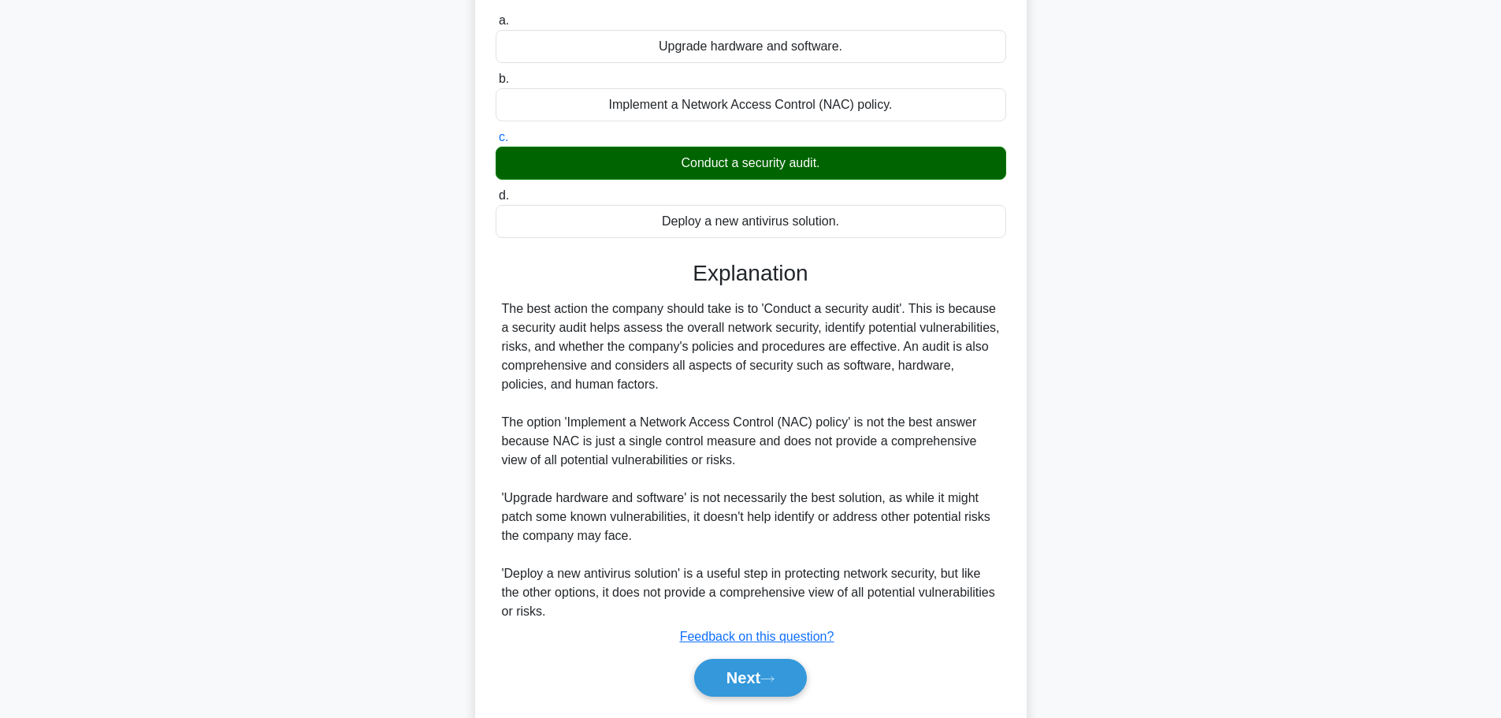
scroll to position [190, 0]
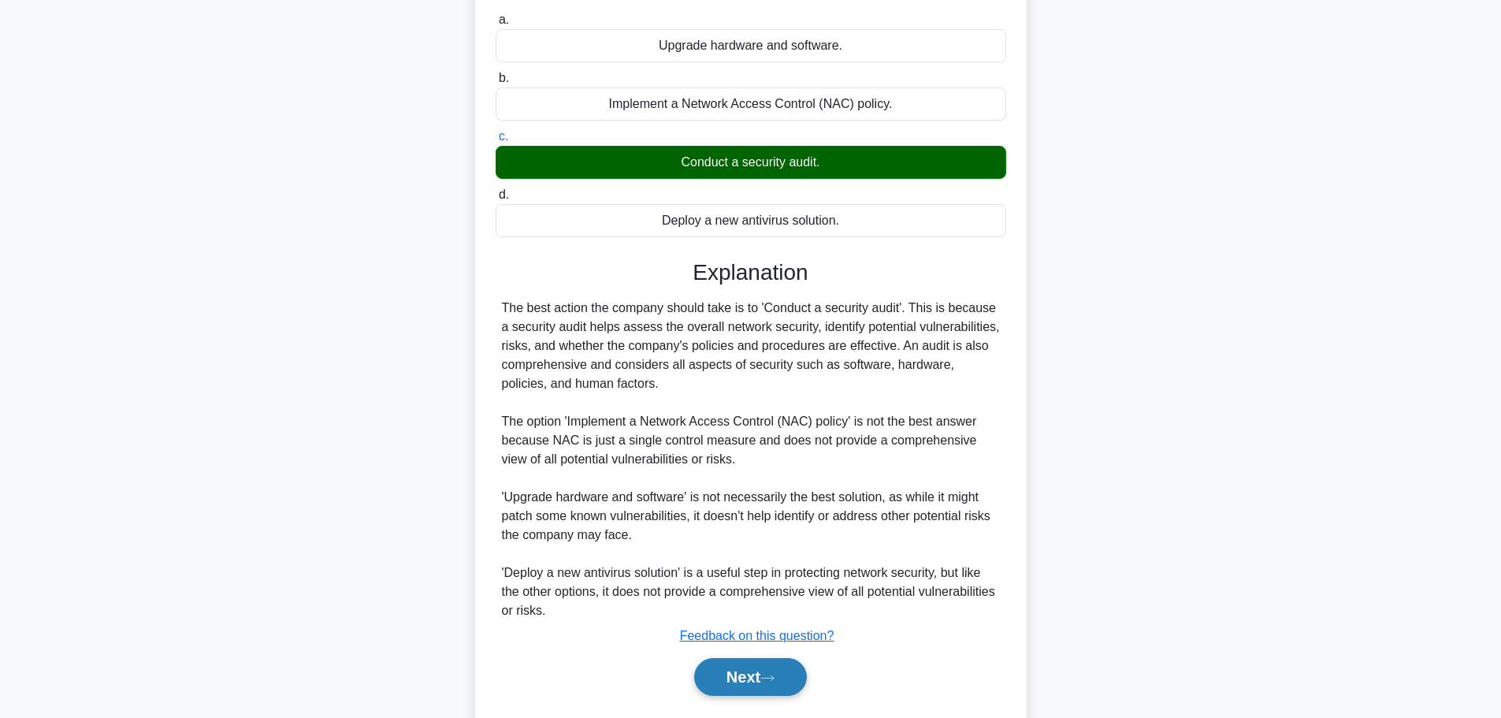
click at [752, 679] on button "Next" at bounding box center [750, 677] width 113 height 38
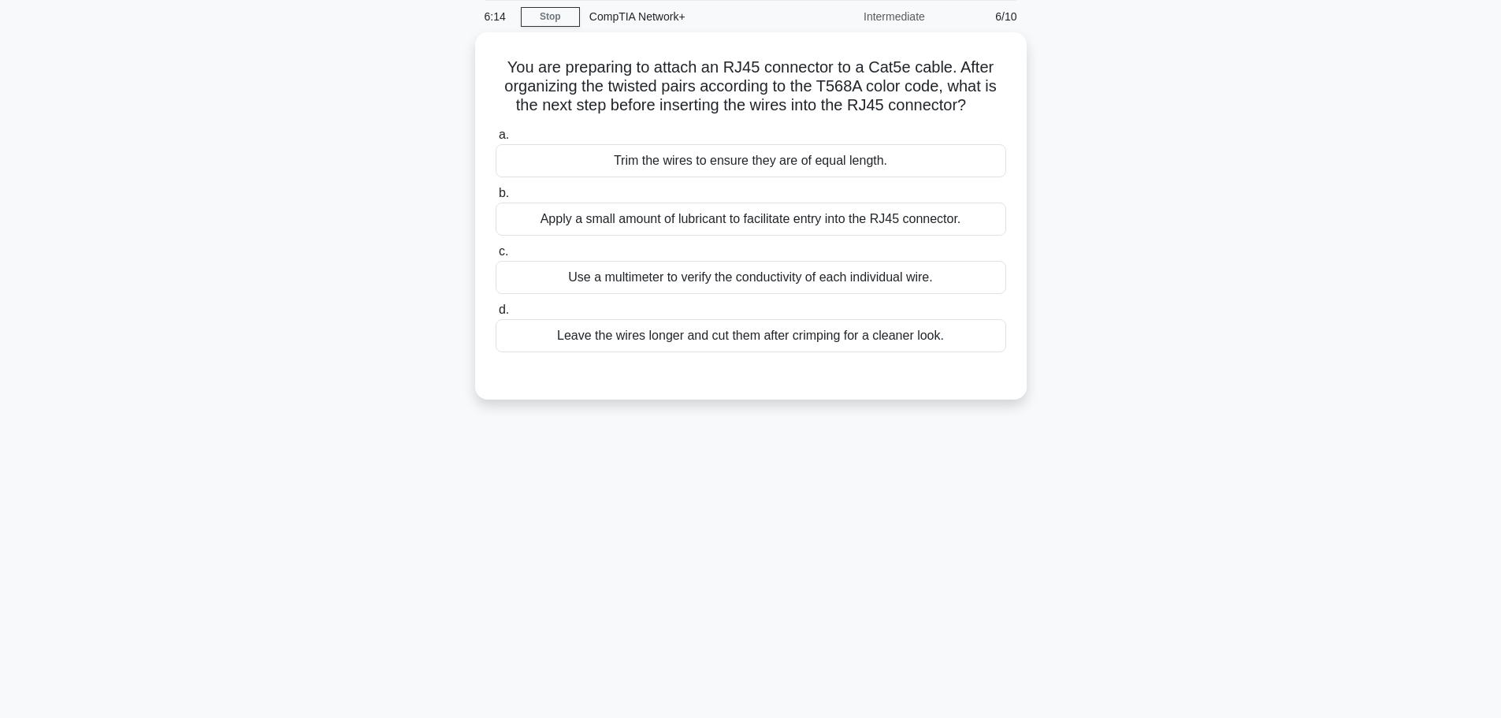
scroll to position [59, 0]
click at [808, 342] on div "Leave the wires longer and cut them after crimping for a cleaner look." at bounding box center [751, 332] width 511 height 33
click at [496, 312] on input "d. Leave the wires longer and cut them after crimping for a cleaner look." at bounding box center [496, 307] width 0 height 10
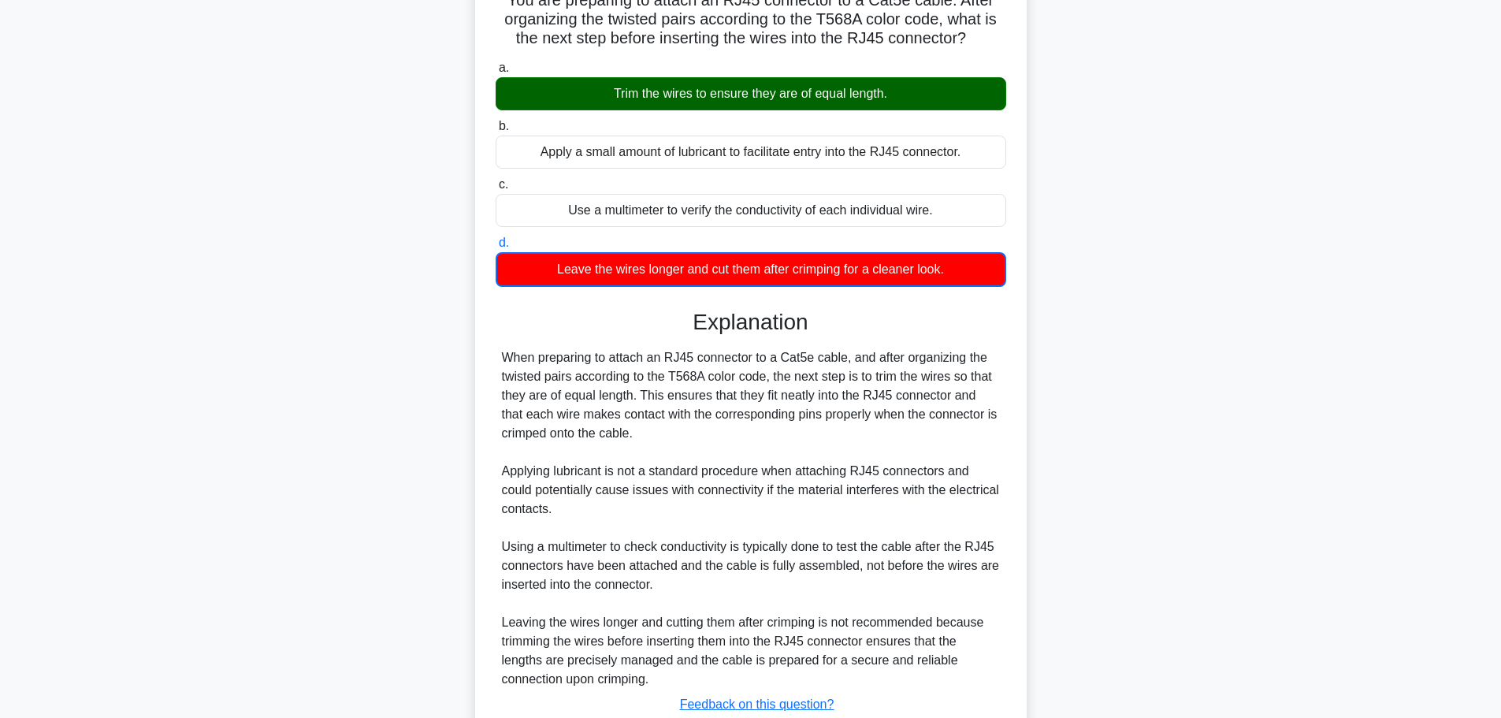
scroll to position [186, 0]
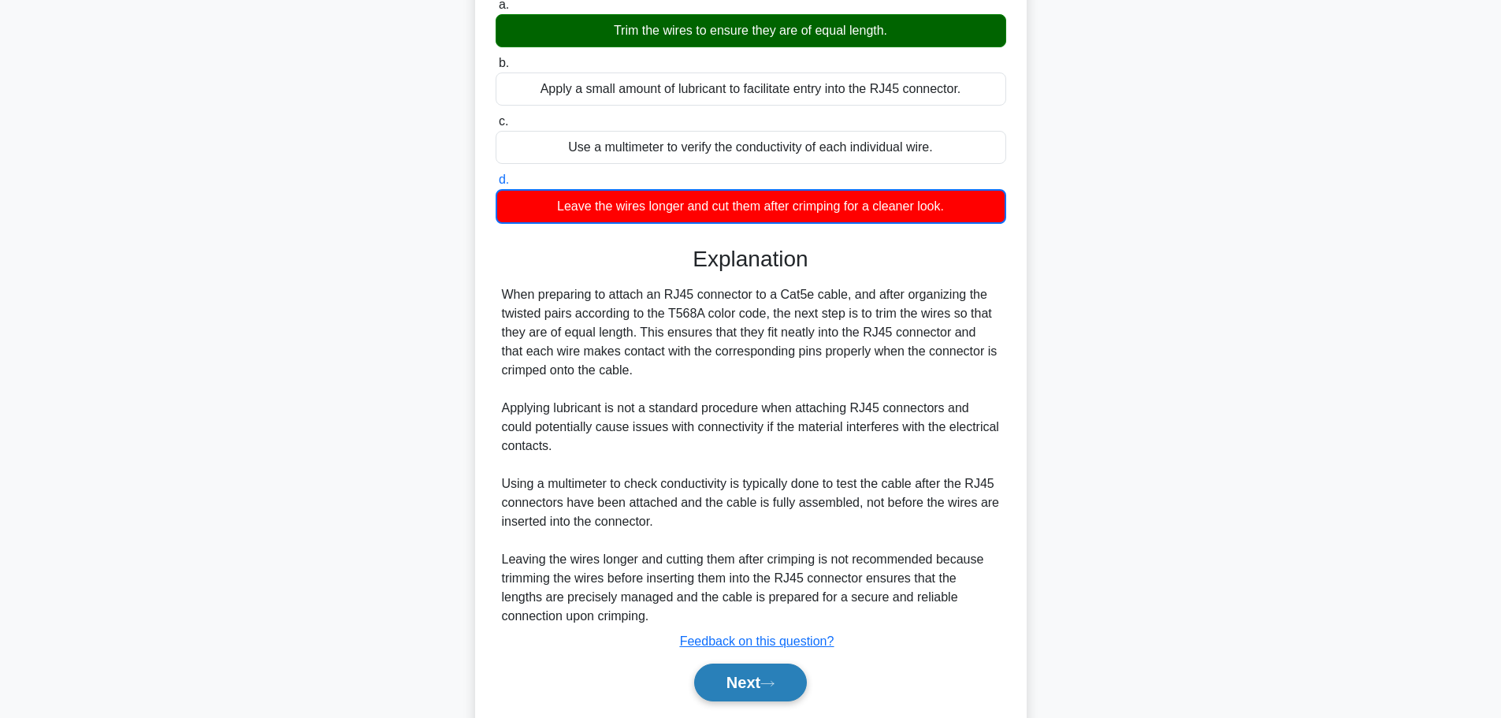
click at [736, 689] on button "Next" at bounding box center [750, 682] width 113 height 38
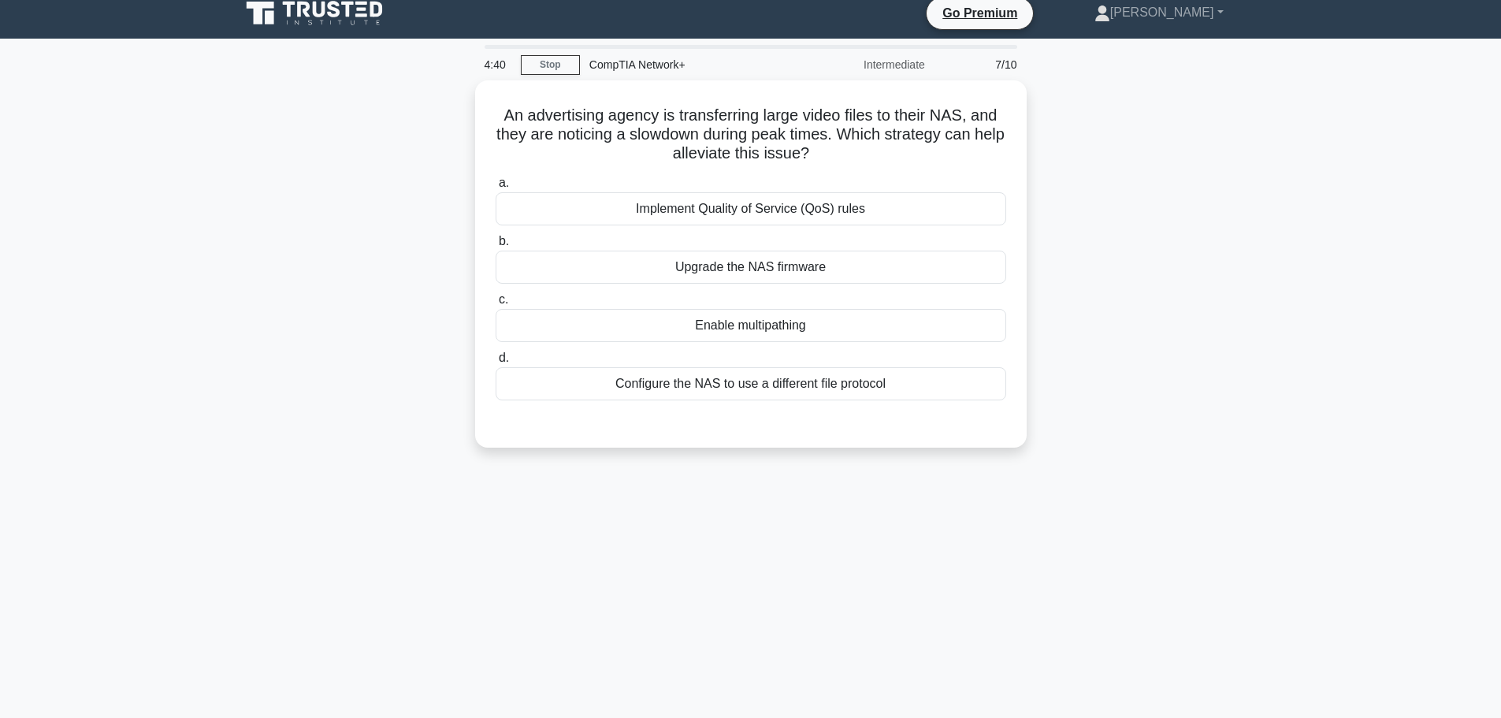
scroll to position [9, 0]
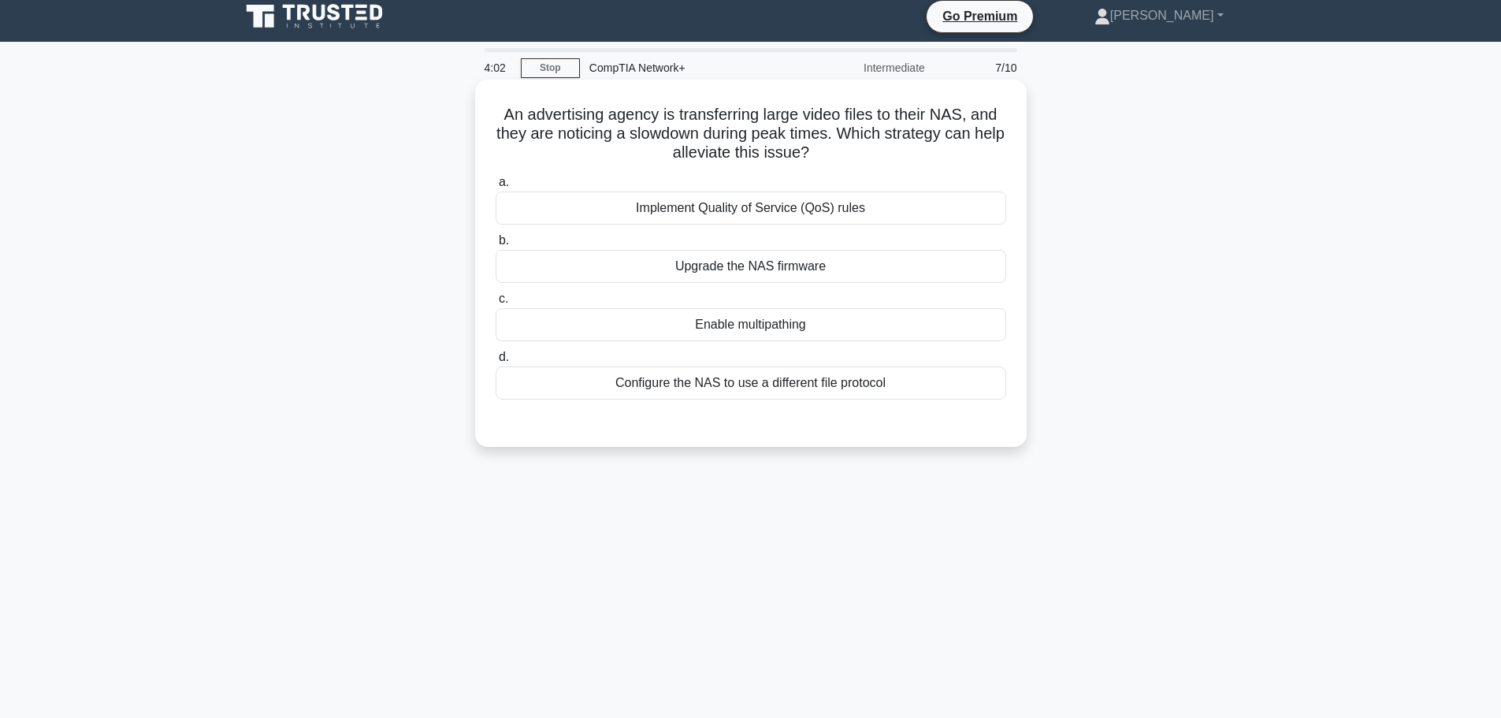
click at [849, 322] on div "Enable multipathing" at bounding box center [751, 324] width 511 height 33
click at [496, 304] on input "c. Enable multipathing" at bounding box center [496, 299] width 0 height 10
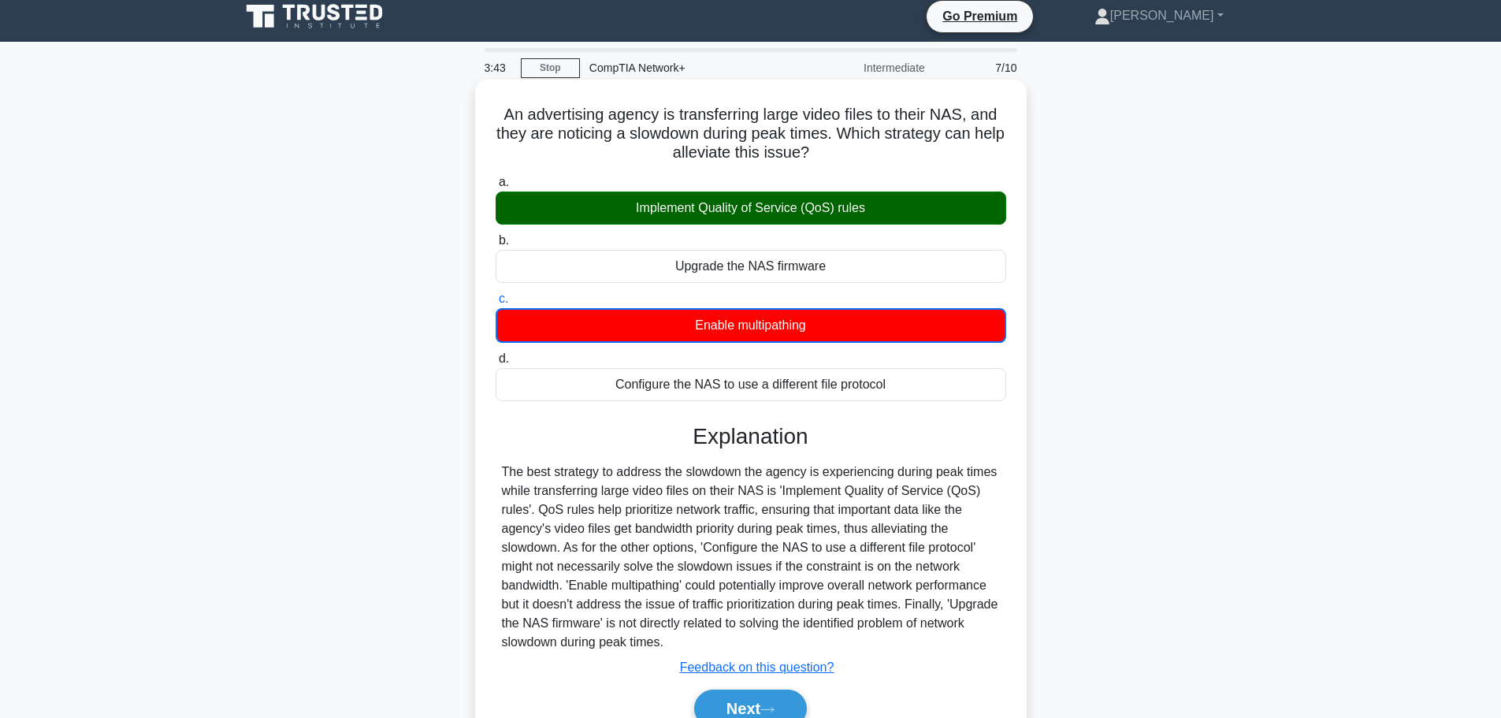
scroll to position [133, 0]
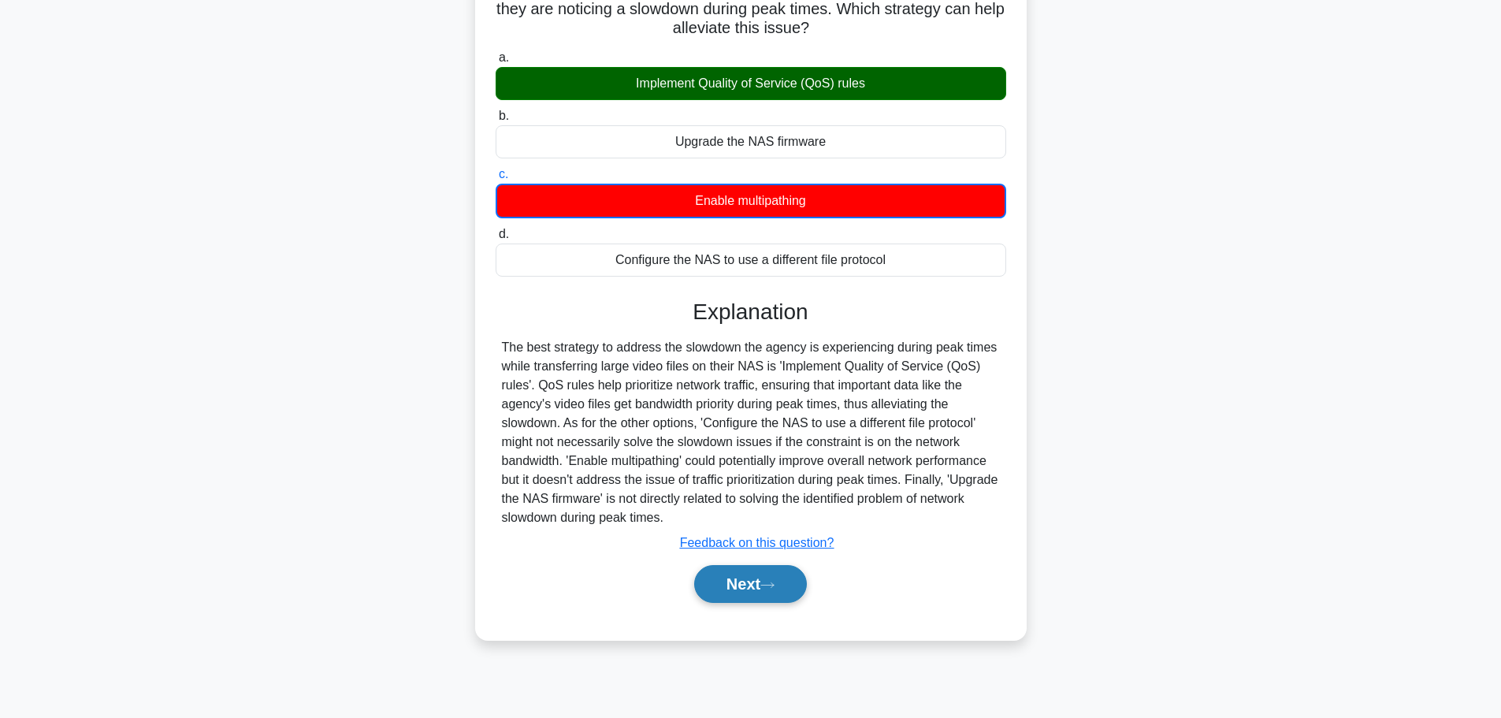
click at [764, 592] on button "Next" at bounding box center [750, 584] width 113 height 38
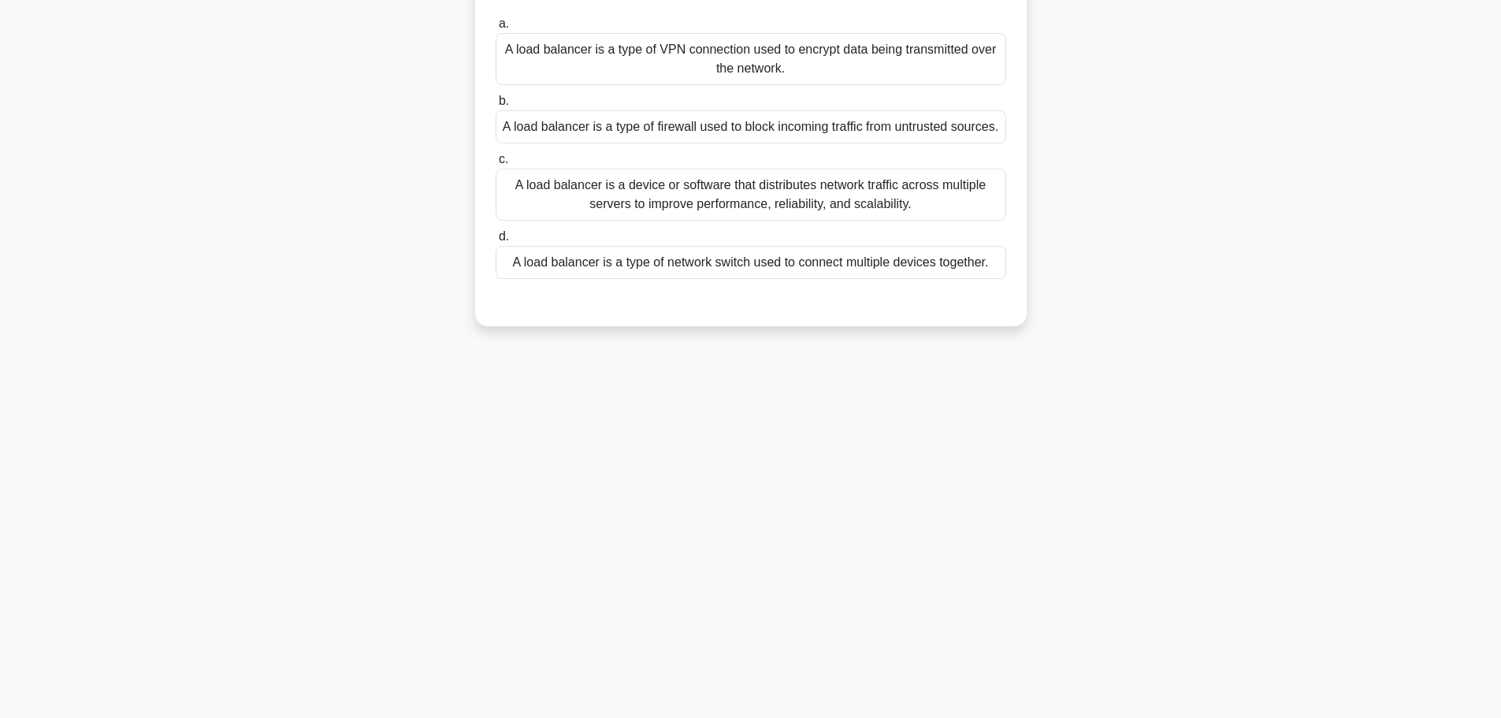
scroll to position [0, 0]
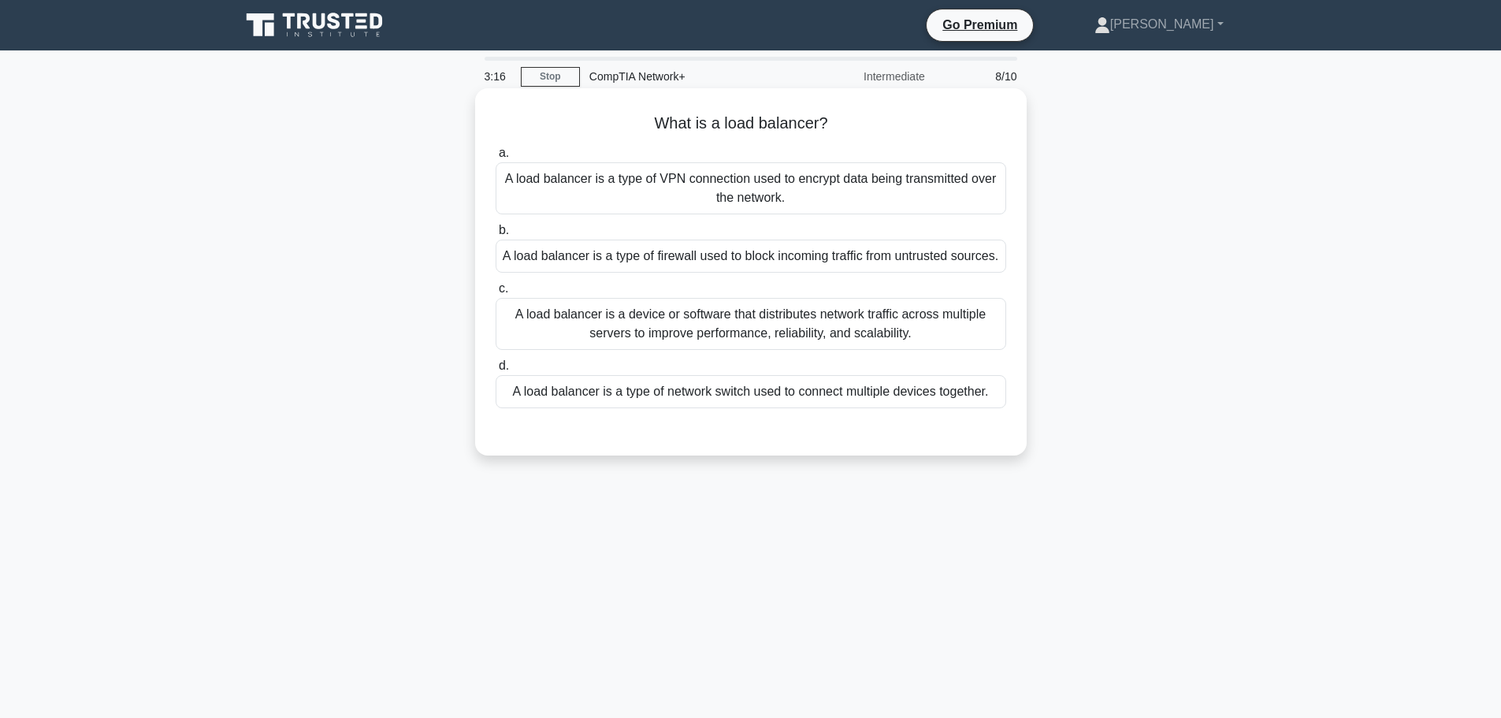
click at [938, 338] on div "A load balancer is a device or software that distributes network traffic across…" at bounding box center [751, 324] width 511 height 52
click at [496, 294] on input "c. A load balancer is a device or software that distributes network traffic acr…" at bounding box center [496, 289] width 0 height 10
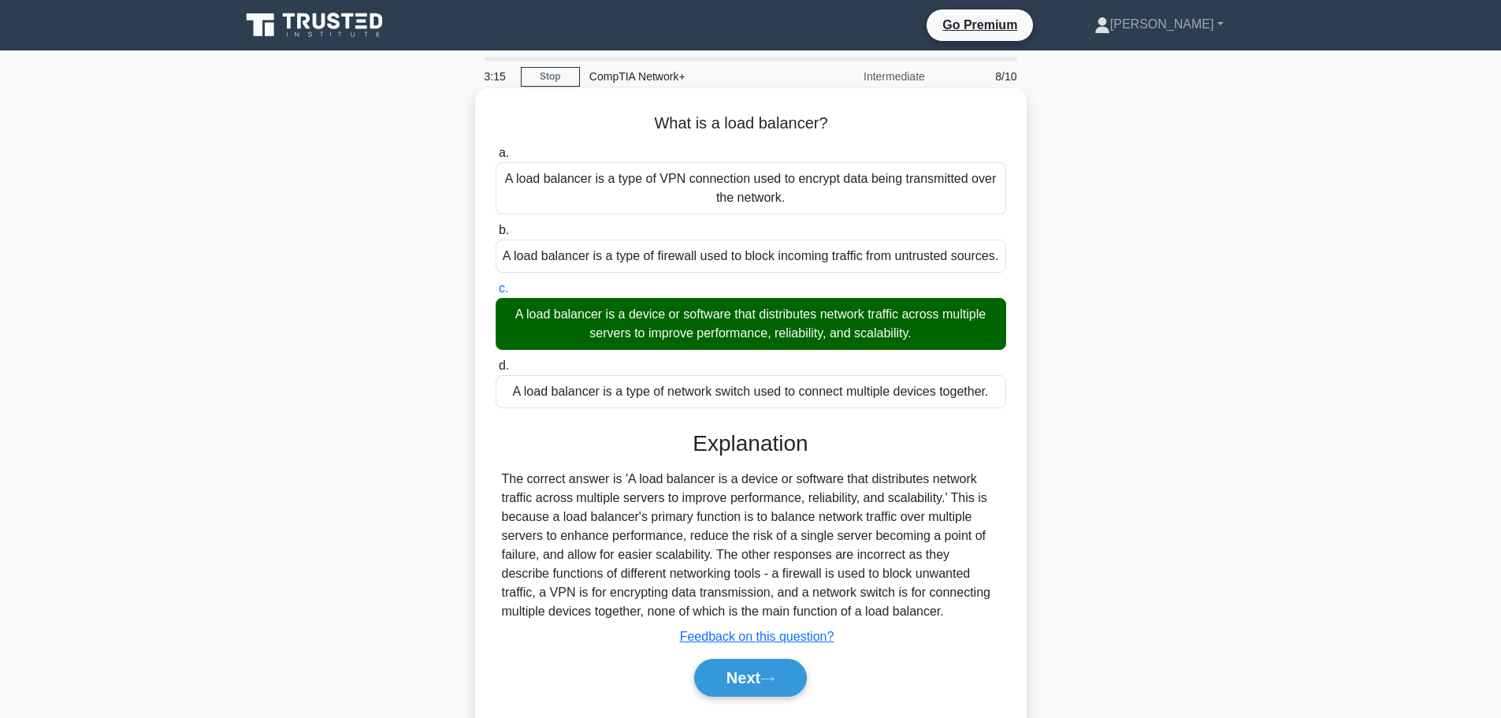
scroll to position [133, 0]
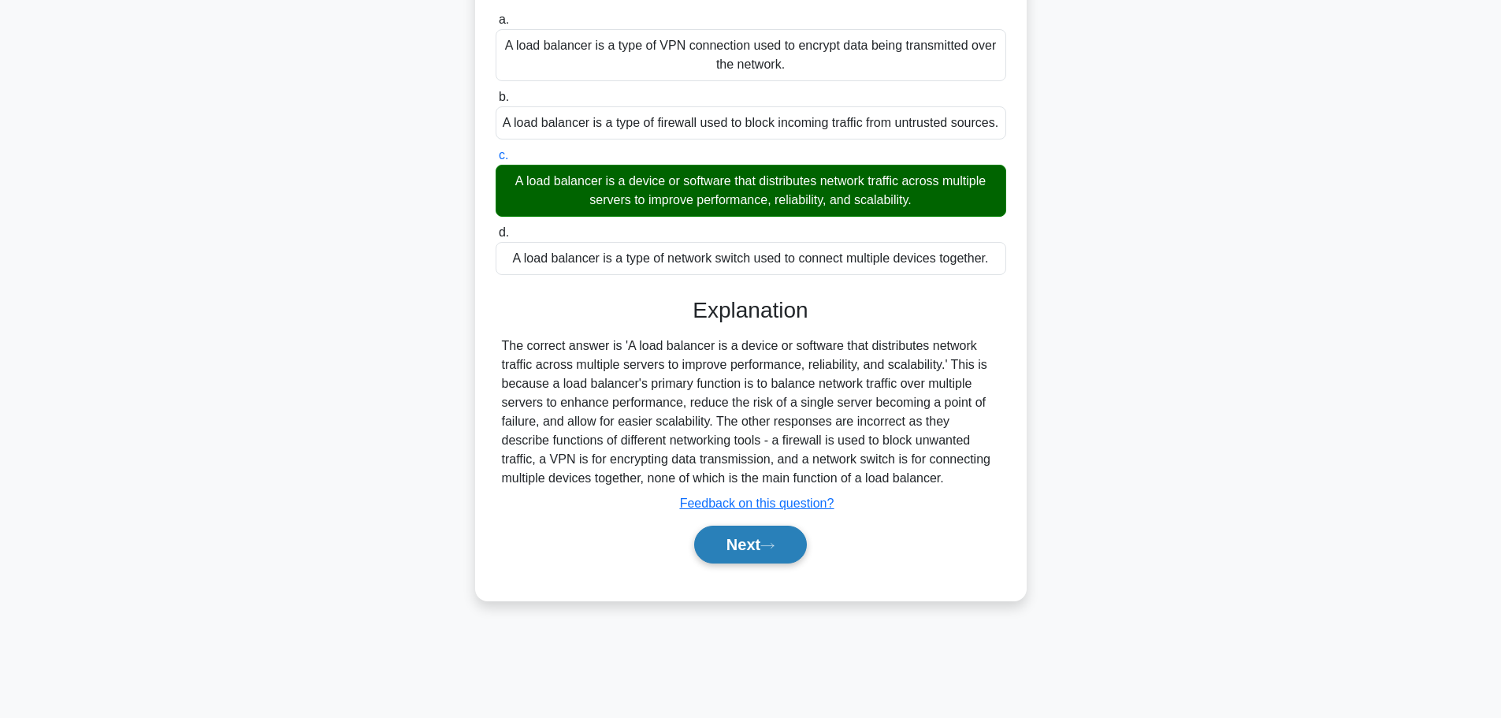
click at [752, 563] on button "Next" at bounding box center [750, 545] width 113 height 38
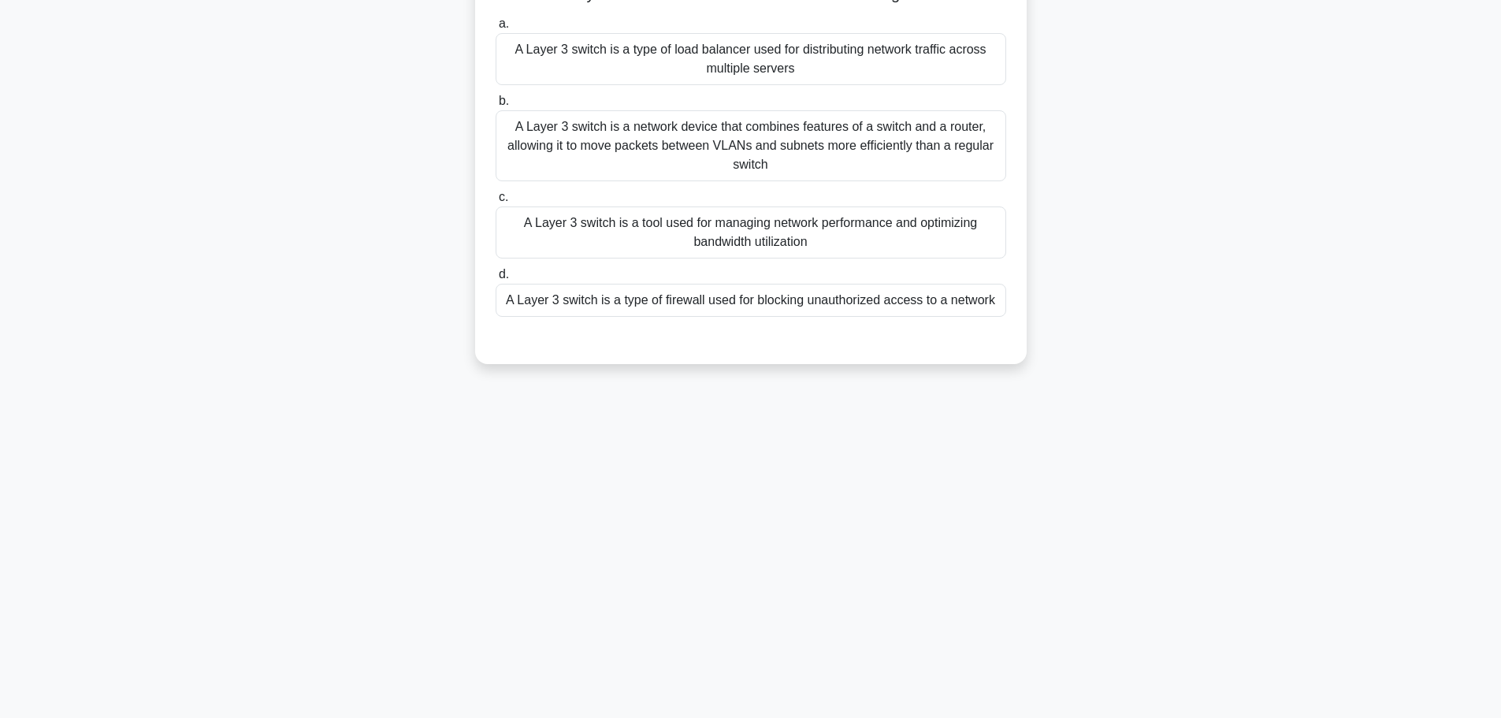
scroll to position [0, 0]
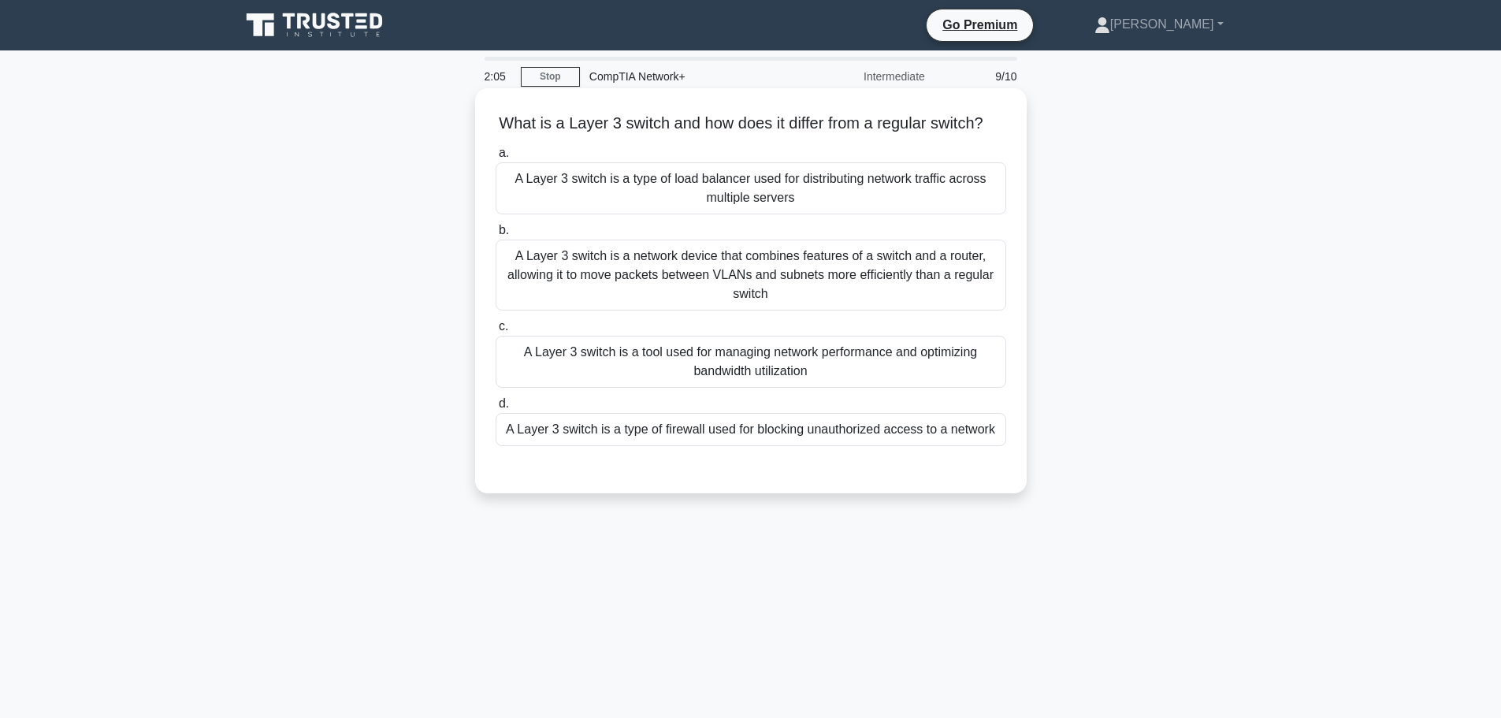
click at [871, 301] on div "A Layer 3 switch is a network device that combines features of a switch and a r…" at bounding box center [751, 275] width 511 height 71
click at [496, 236] on input "b. A Layer 3 switch is a network device that combines features of a switch and …" at bounding box center [496, 230] width 0 height 10
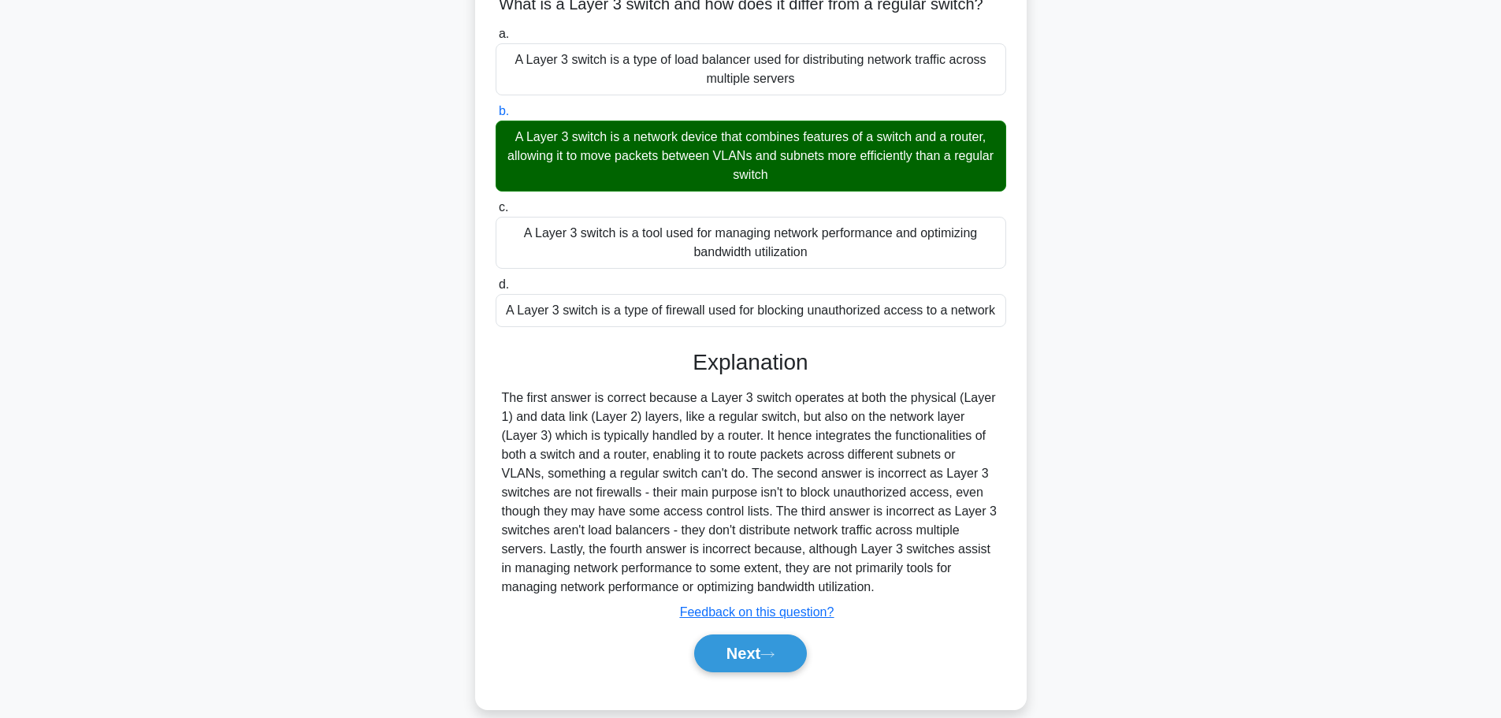
scroll to position [124, 0]
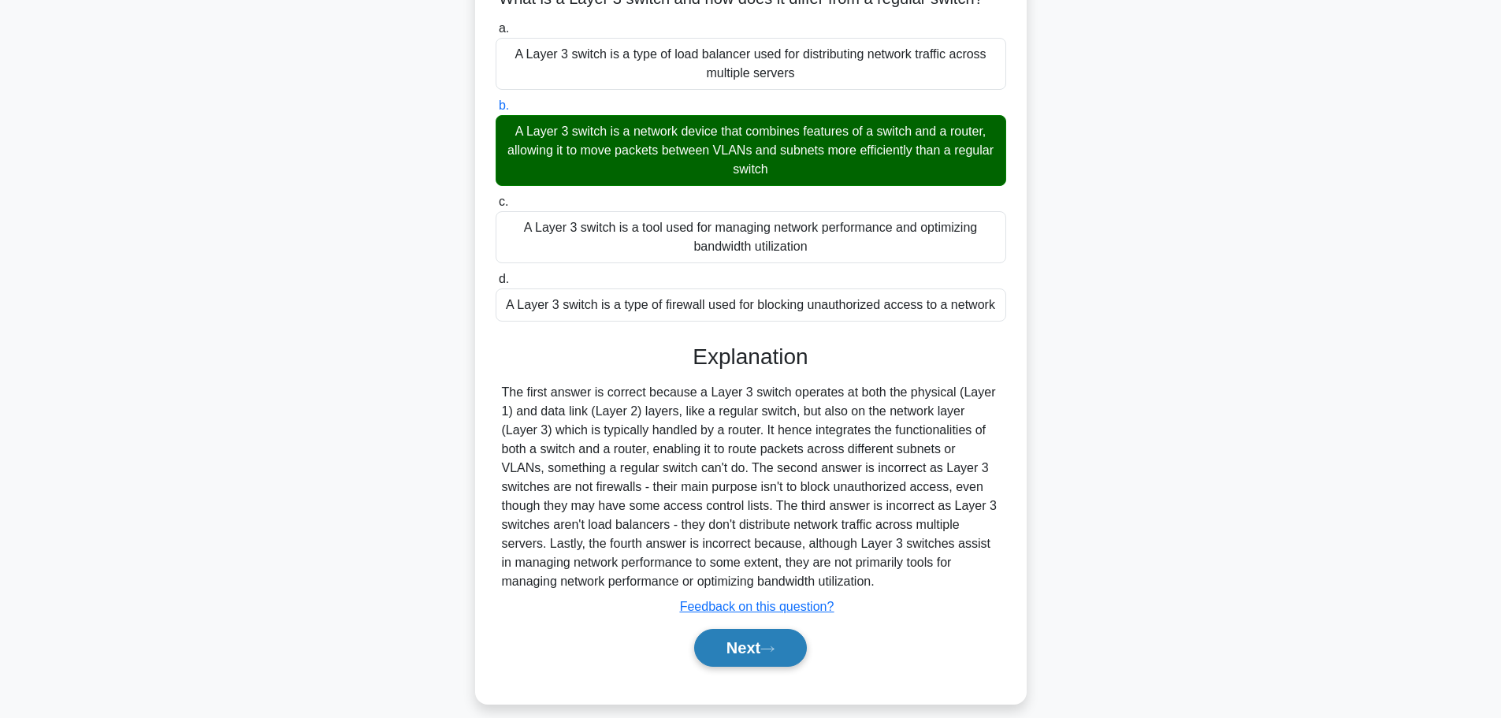
click at [748, 667] on button "Next" at bounding box center [750, 648] width 113 height 38
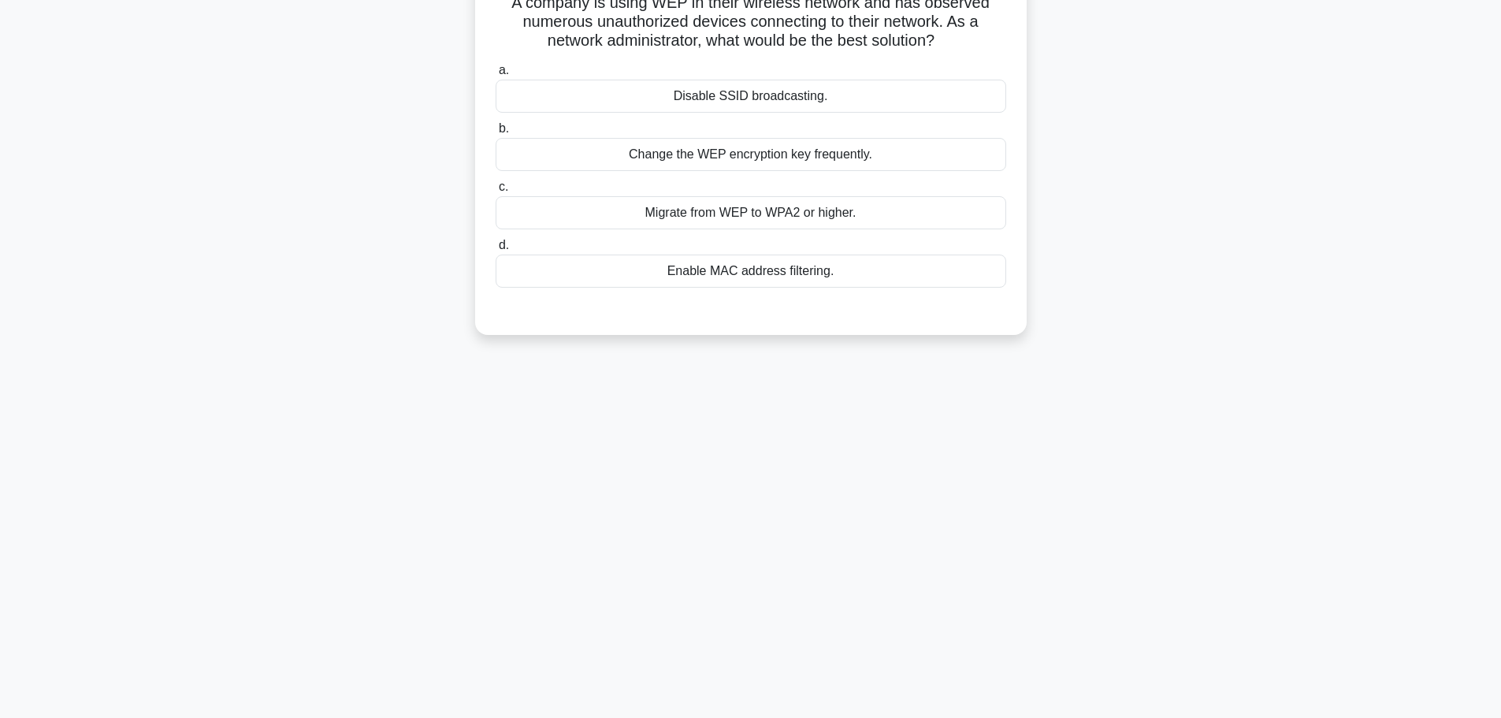
scroll to position [29, 0]
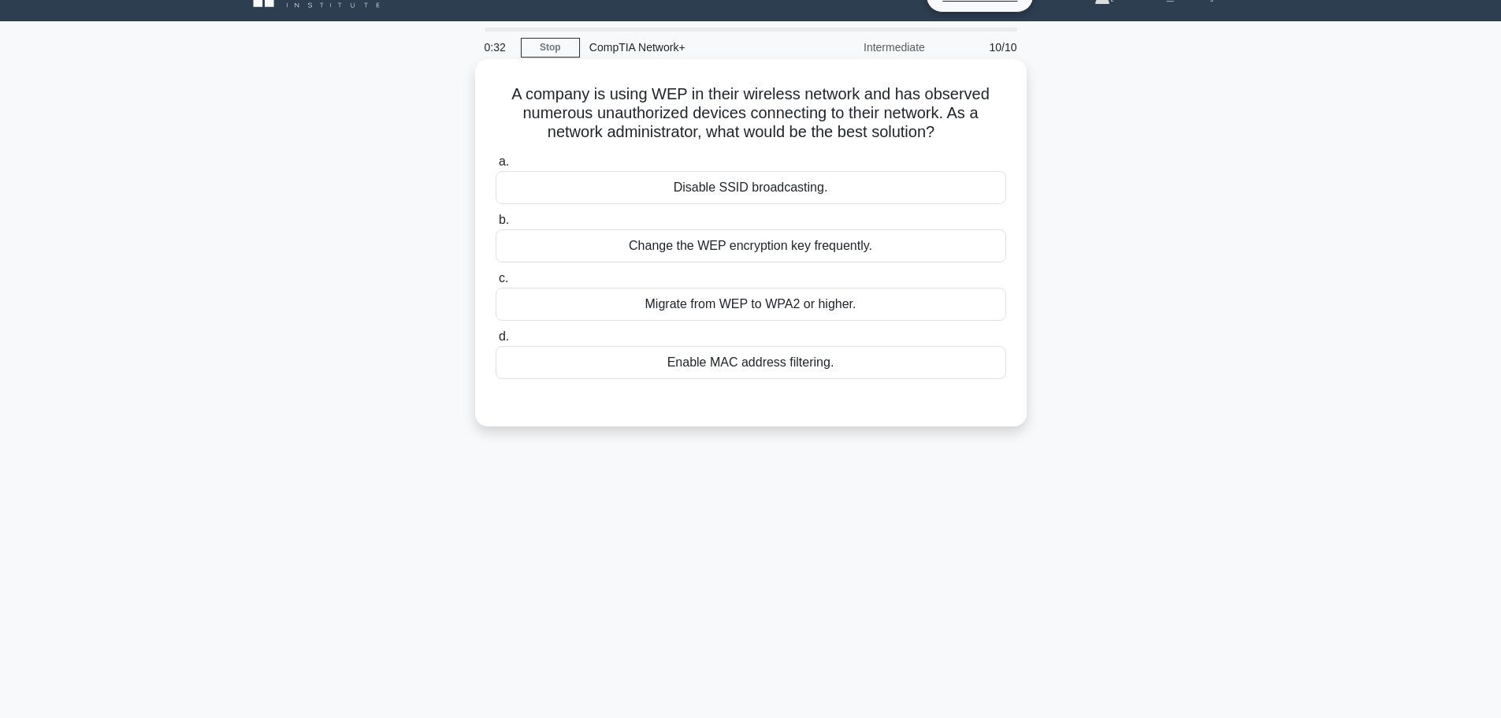
click at [888, 302] on div "Migrate from WEP to WPA2 or higher." at bounding box center [751, 304] width 511 height 33
click at [496, 284] on input "c. Migrate from WEP to WPA2 or higher." at bounding box center [496, 278] width 0 height 10
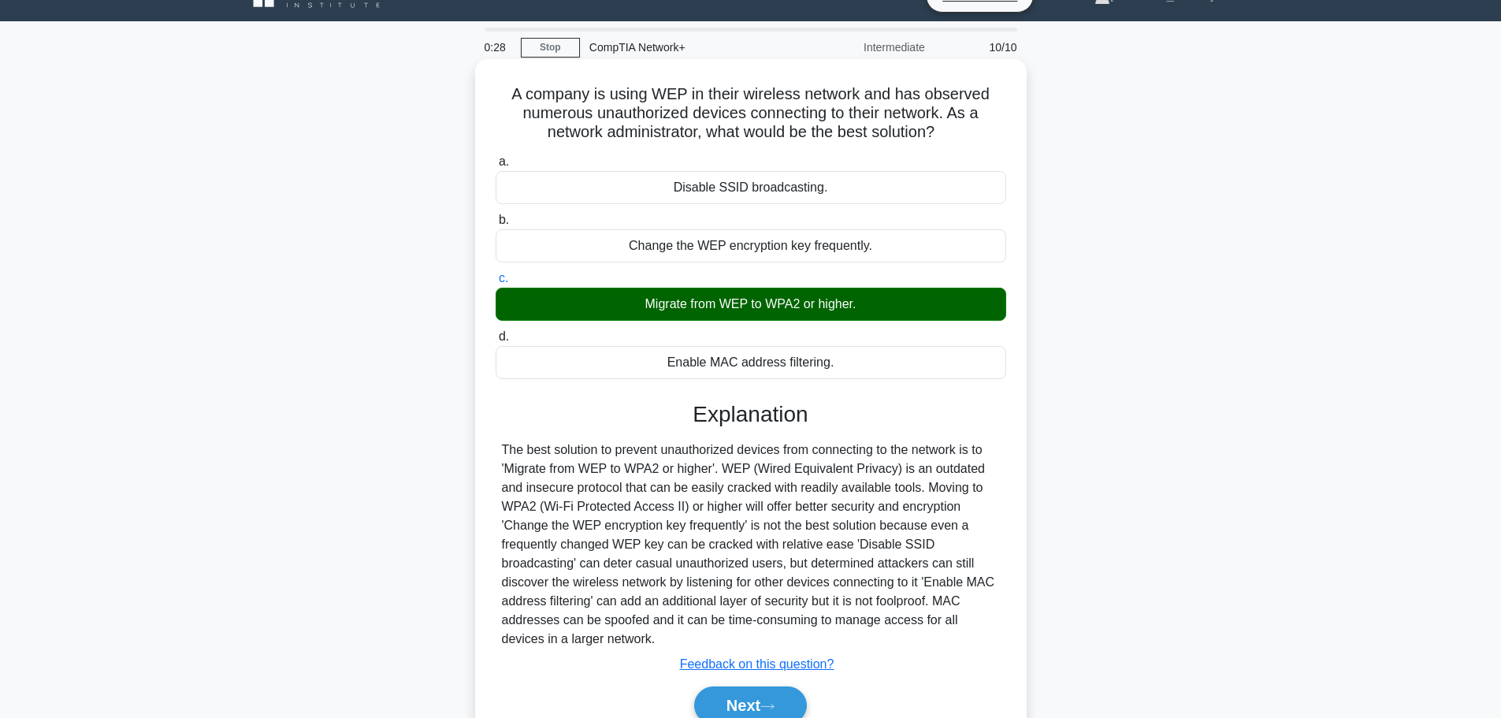
scroll to position [133, 0]
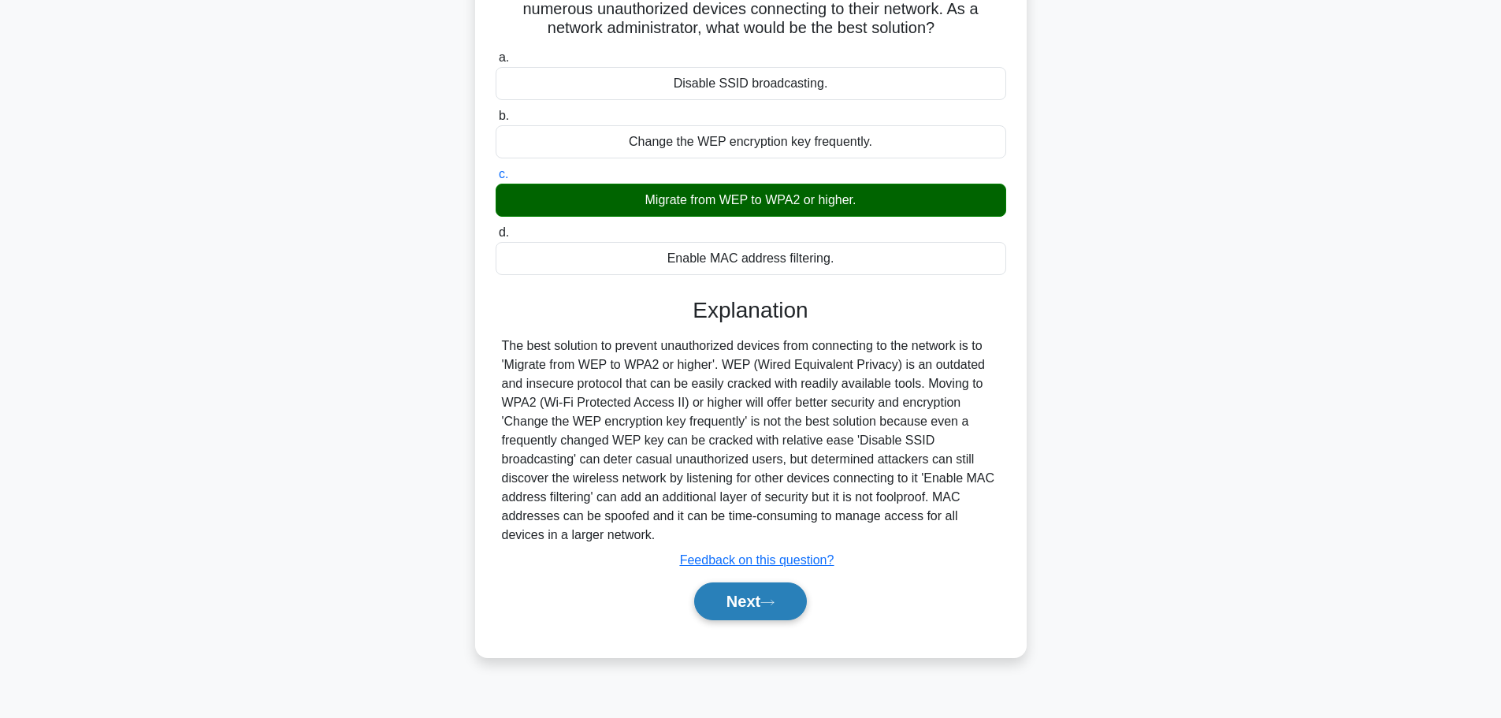
click at [791, 600] on button "Next" at bounding box center [750, 601] width 113 height 38
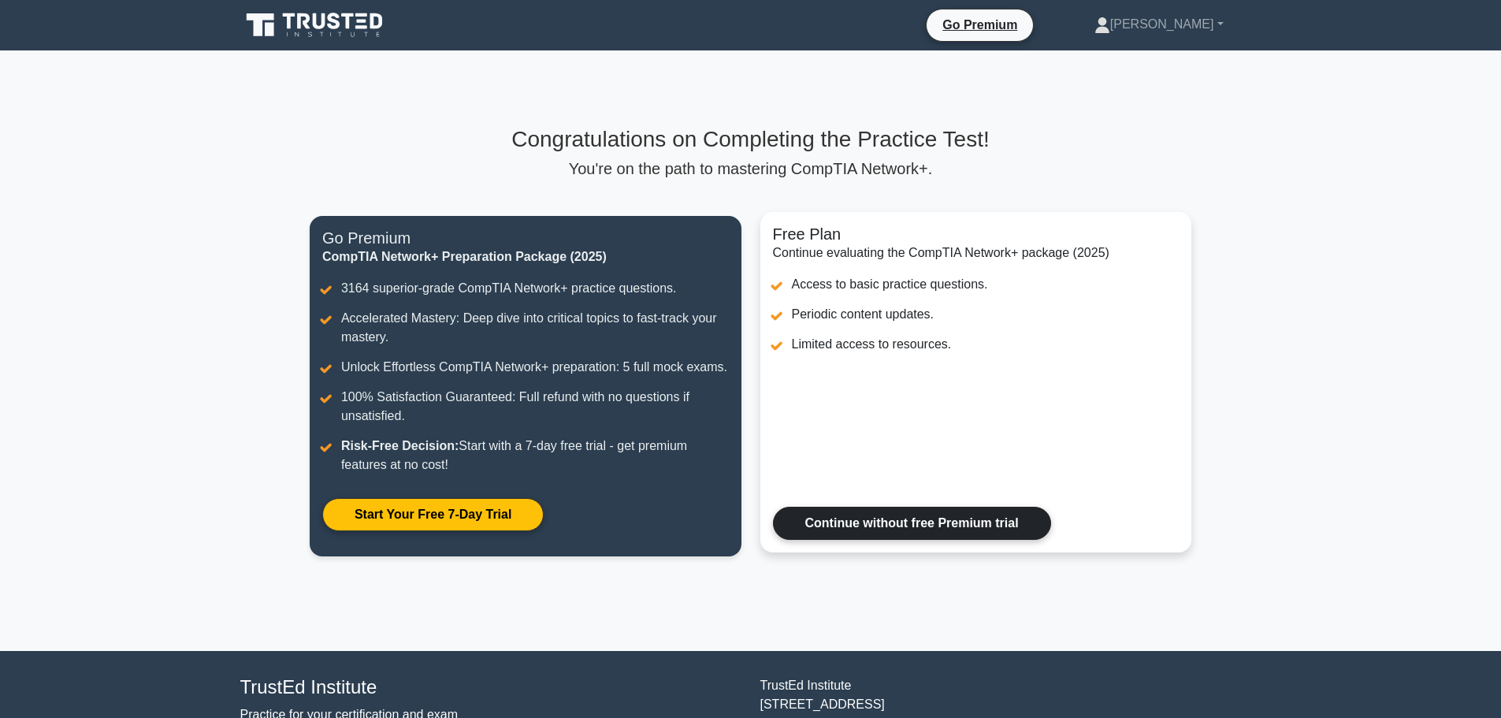
click at [938, 526] on link "Continue without free Premium trial" at bounding box center [912, 523] width 278 height 33
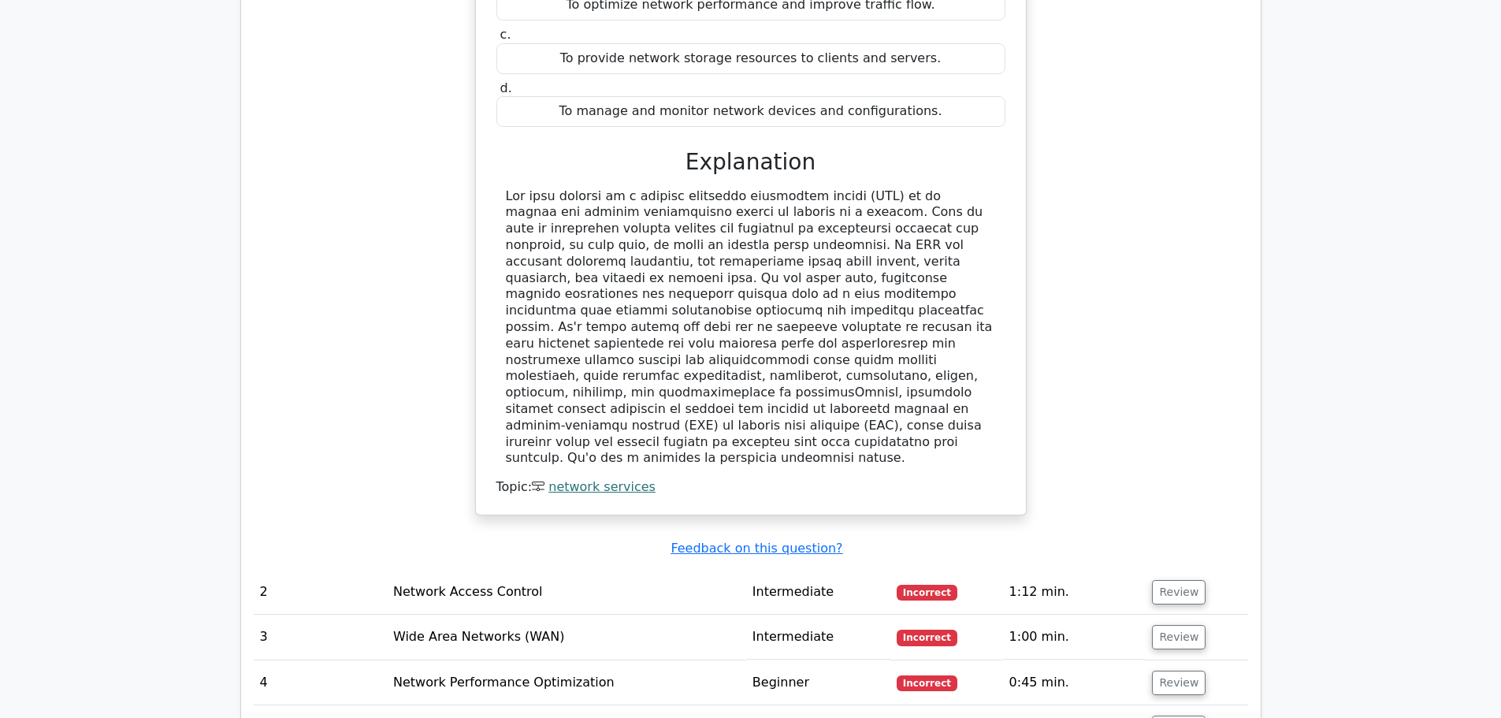
scroll to position [1588, 0]
